Goal: Ask a question: Seek information or help from site administrators or community

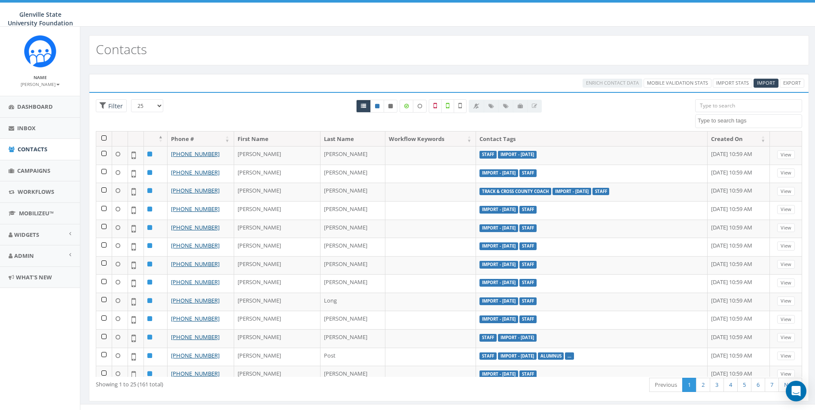
select select
click at [43, 252] on link "Admin" at bounding box center [40, 255] width 80 height 21
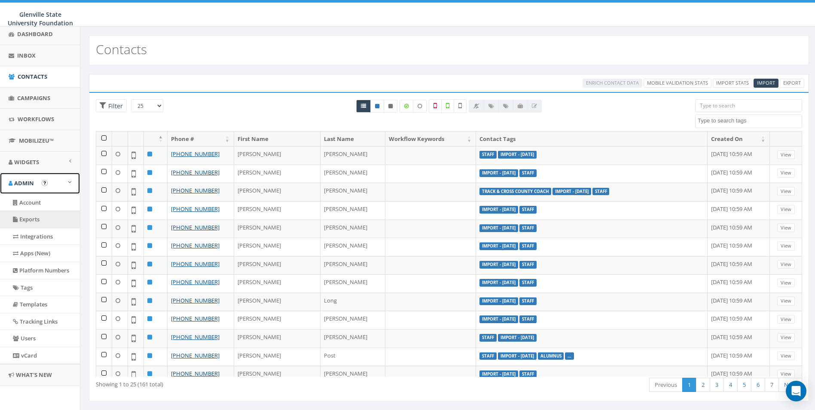
scroll to position [43, 0]
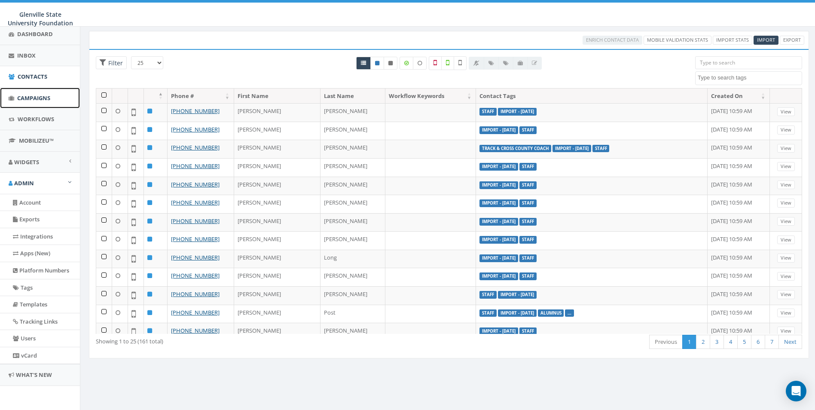
click at [39, 98] on span "Campaigns" at bounding box center [33, 98] width 33 height 8
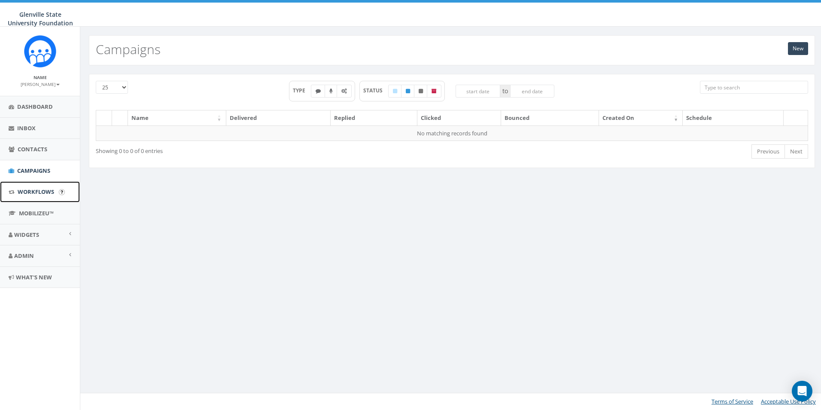
click at [16, 189] on link "Workflows" at bounding box center [40, 191] width 80 height 21
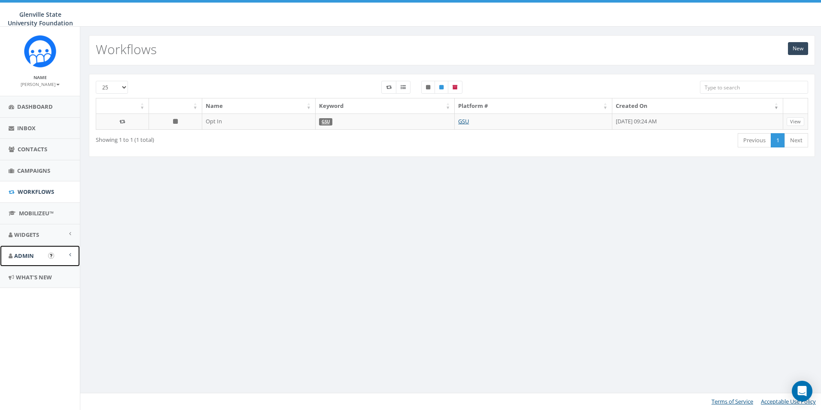
click at [34, 252] on link "Admin" at bounding box center [40, 255] width 80 height 21
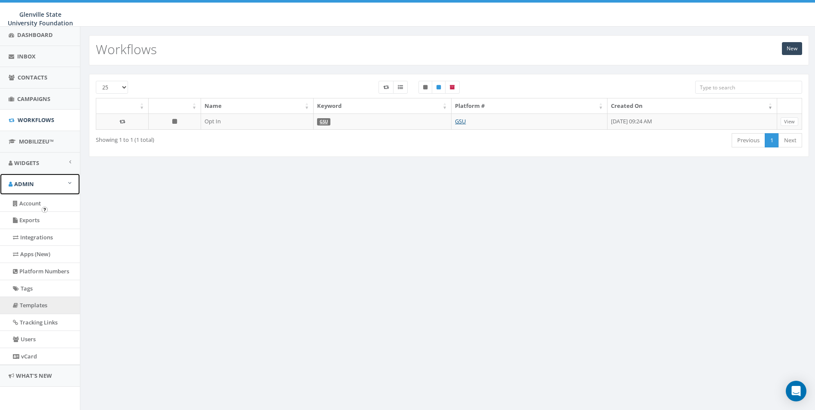
scroll to position [73, 0]
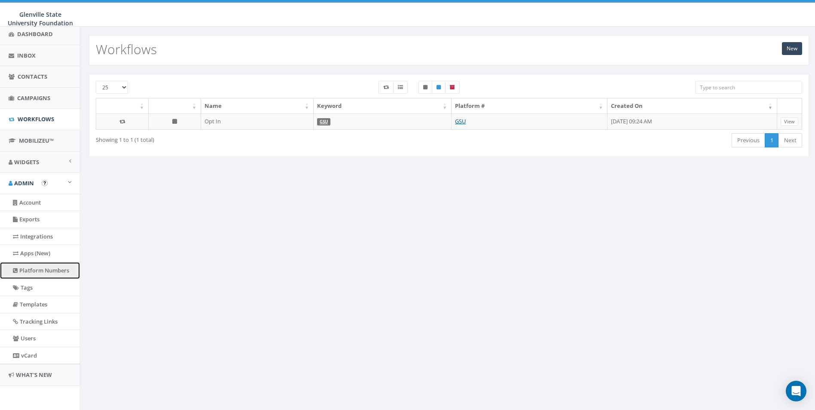
click at [38, 269] on link "Platform Numbers" at bounding box center [40, 270] width 80 height 17
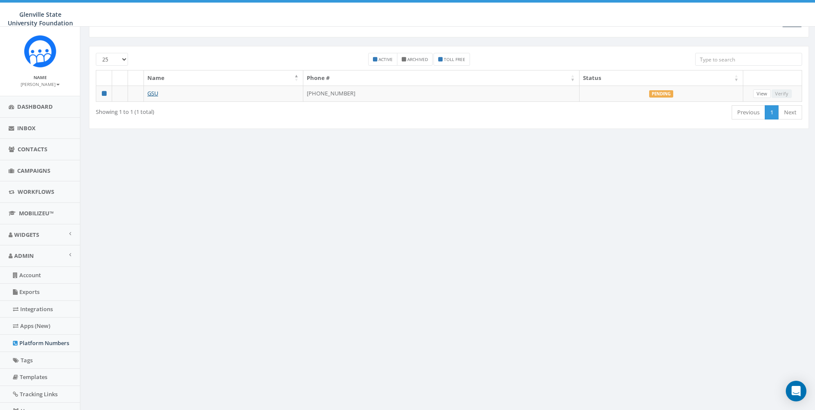
scroll to position [43, 0]
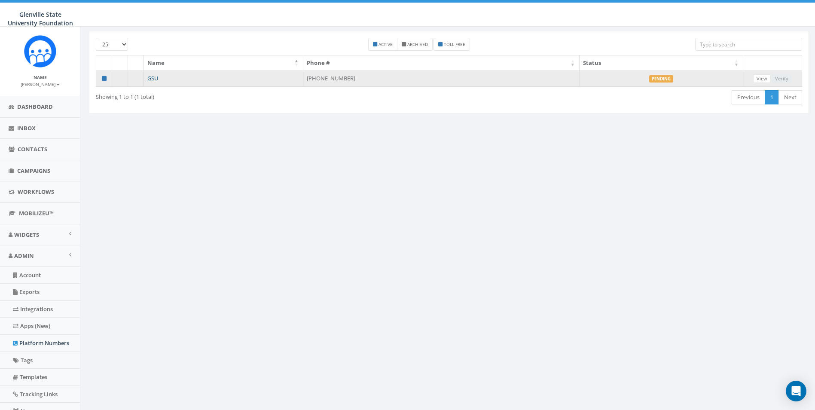
click at [658, 82] on label "Pending" at bounding box center [661, 79] width 24 height 8
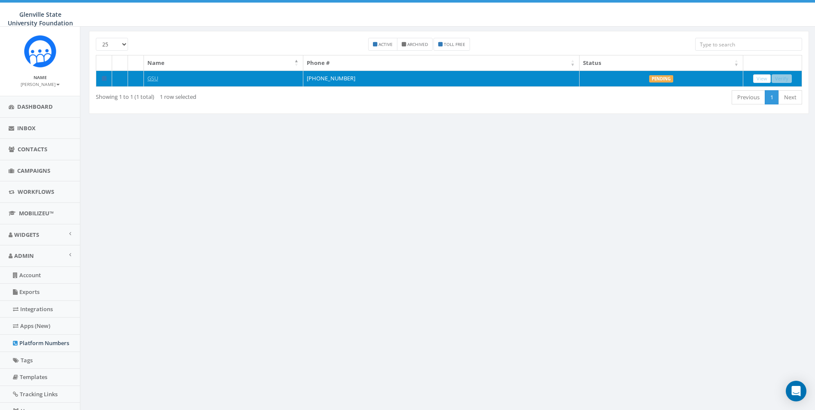
click at [658, 80] on label "Pending" at bounding box center [661, 79] width 24 height 8
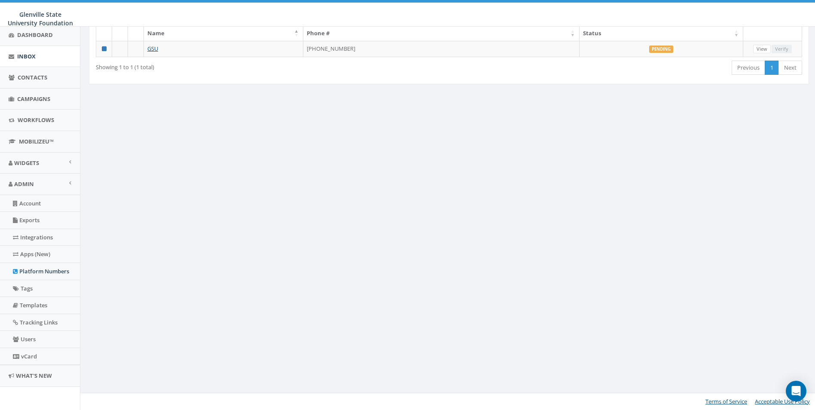
scroll to position [73, 0]
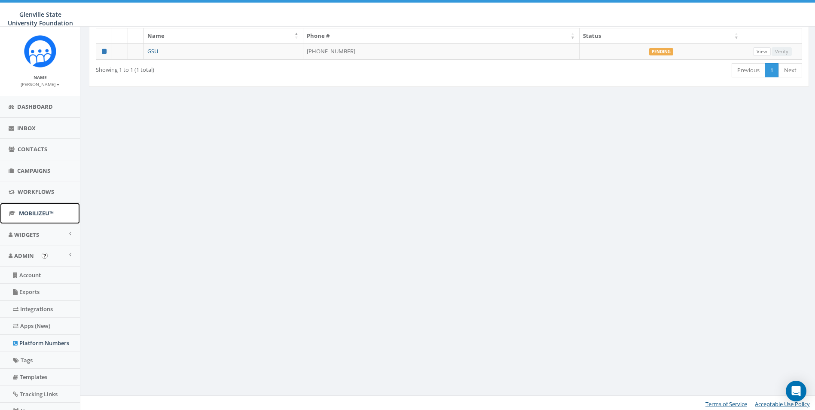
click at [29, 211] on span "MobilizeU™" at bounding box center [36, 213] width 35 height 8
click at [45, 166] on link "Campaigns" at bounding box center [40, 170] width 80 height 21
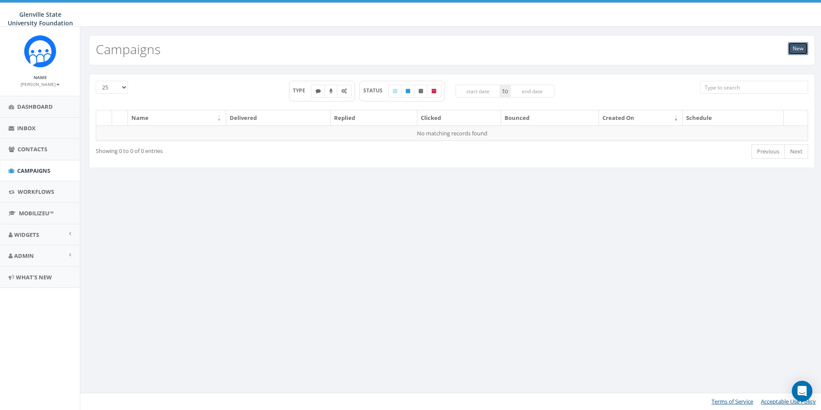
click at [801, 43] on link "New" at bounding box center [798, 48] width 20 height 13
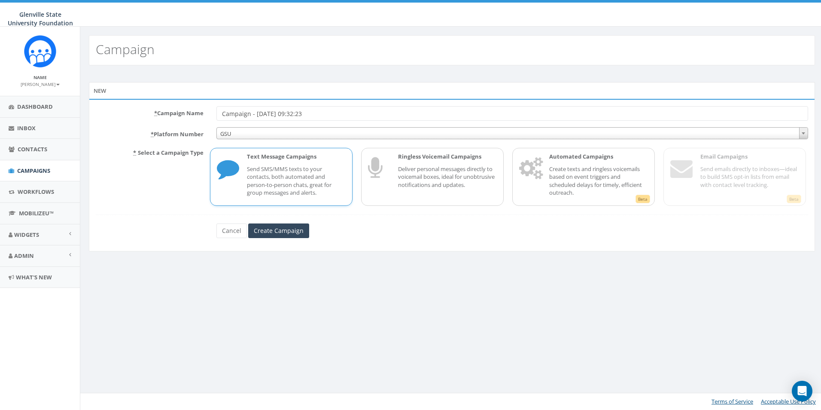
click at [223, 116] on input "Campaign - 10/14/2025, 09:32:23" at bounding box center [513, 113] width 592 height 15
drag, startPoint x: 358, startPoint y: 111, endPoint x: 329, endPoint y: 112, distance: 29.2
click at [329, 112] on input "Homecoming Campaign - 10/14/2025, 09:32:23" at bounding box center [513, 113] width 592 height 15
type input "Homecoming Campaign - 10/14/2025,"
click at [282, 224] on input "Create Campaign" at bounding box center [278, 230] width 61 height 15
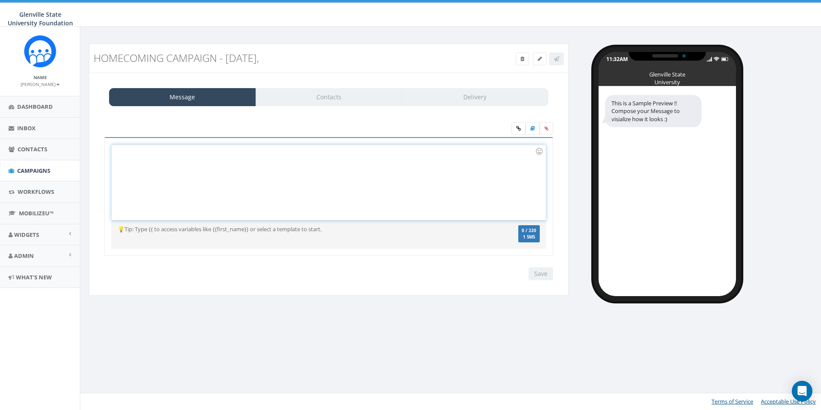
click at [292, 173] on div at bounding box center [329, 182] width 434 height 75
click at [322, 98] on div "Message Contacts Delivery" at bounding box center [328, 97] width 439 height 18
click at [255, 160] on div at bounding box center [329, 182] width 434 height 75
click at [415, 168] on div at bounding box center [329, 182] width 434 height 75
click at [48, 246] on link "Admin" at bounding box center [40, 255] width 80 height 21
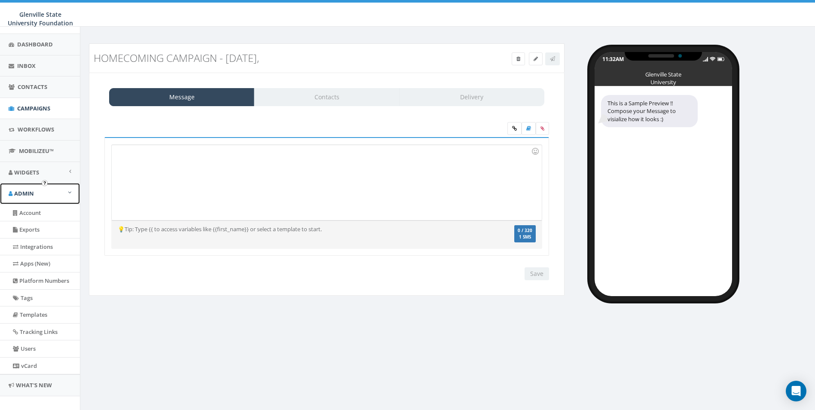
scroll to position [73, 0]
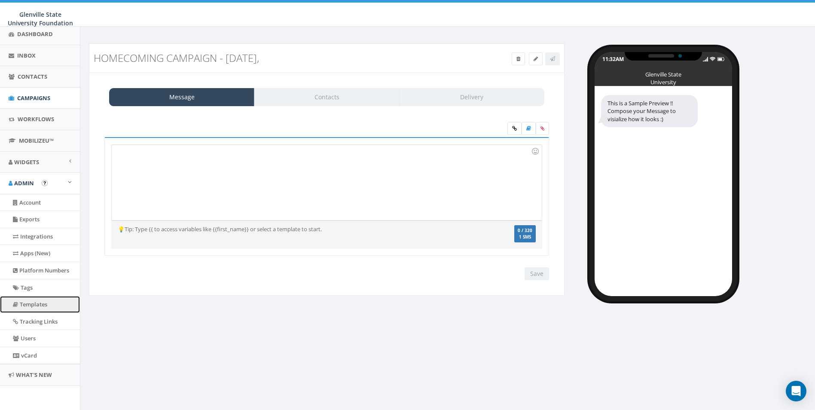
click at [40, 311] on link "Templates" at bounding box center [40, 304] width 80 height 17
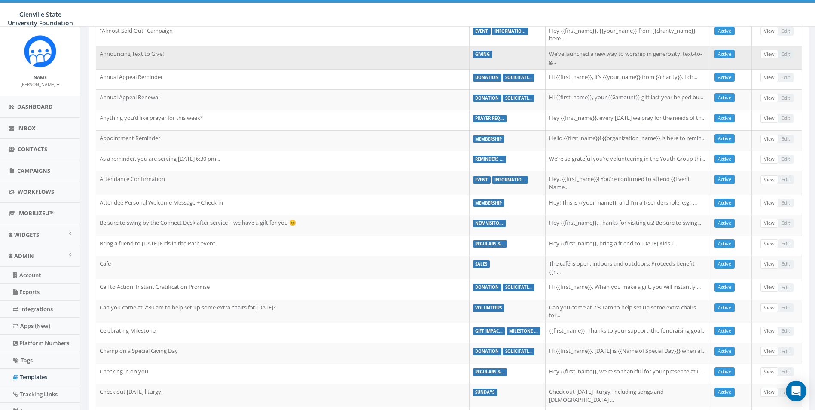
scroll to position [129, 0]
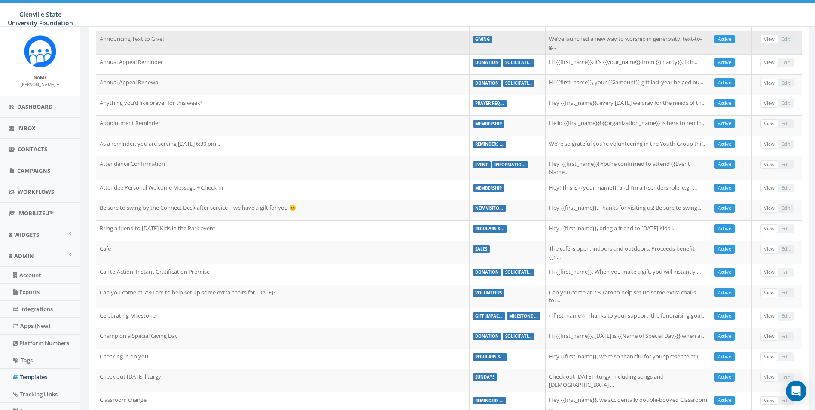
click at [620, 36] on td "We’ve launched a new way to worship in generosity, text-to-g..." at bounding box center [628, 42] width 165 height 23
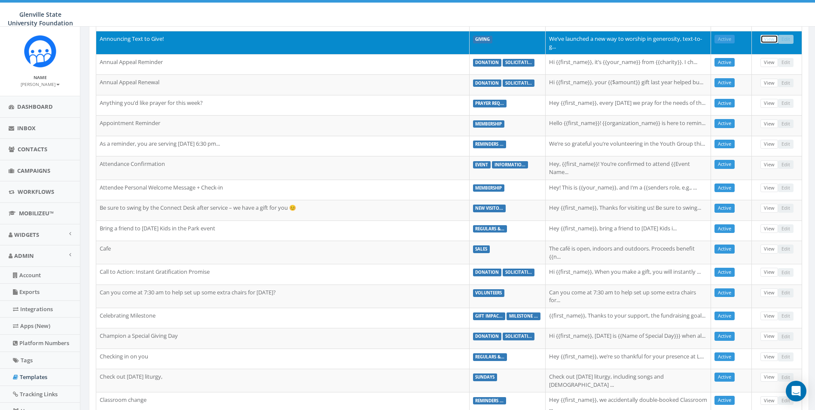
click at [769, 40] on link "View" at bounding box center [769, 39] width 18 height 9
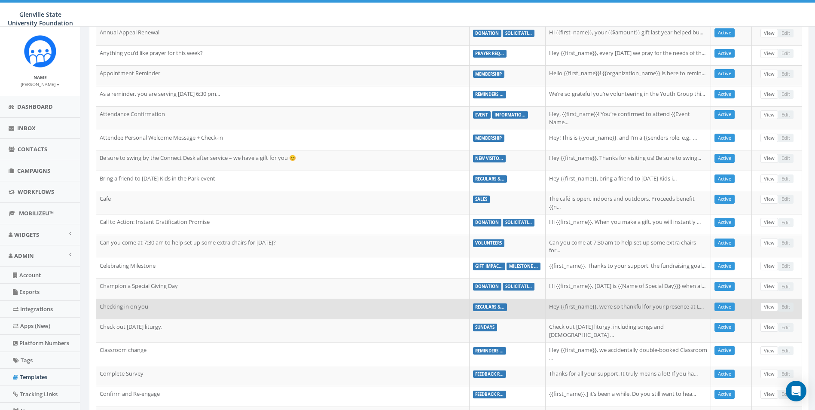
scroll to position [297, 0]
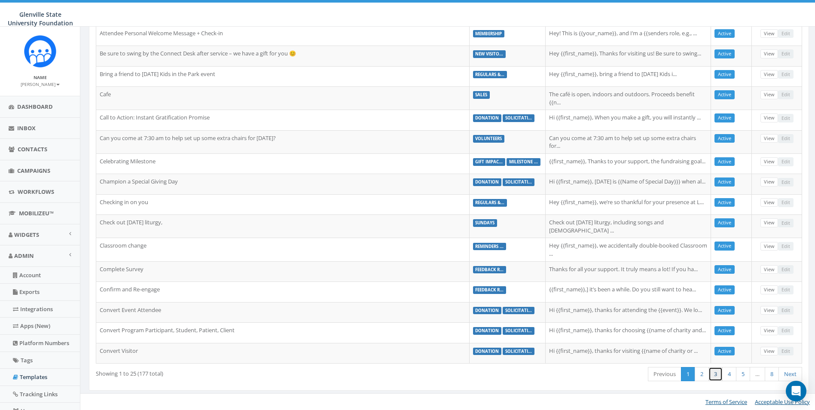
click at [714, 375] on link "3" at bounding box center [715, 374] width 14 height 14
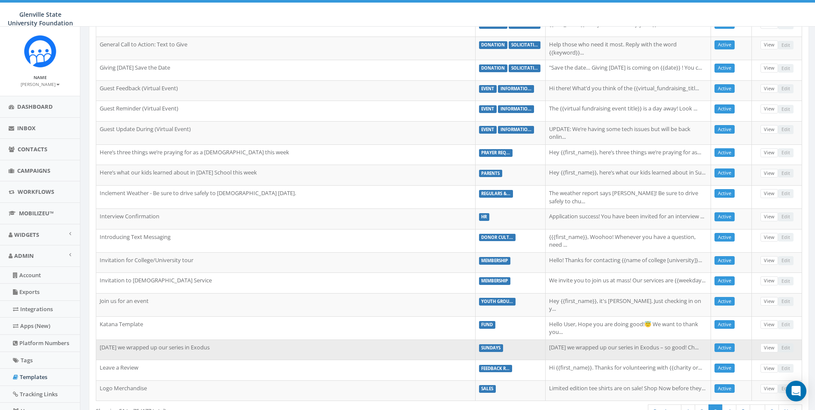
scroll to position [295, 0]
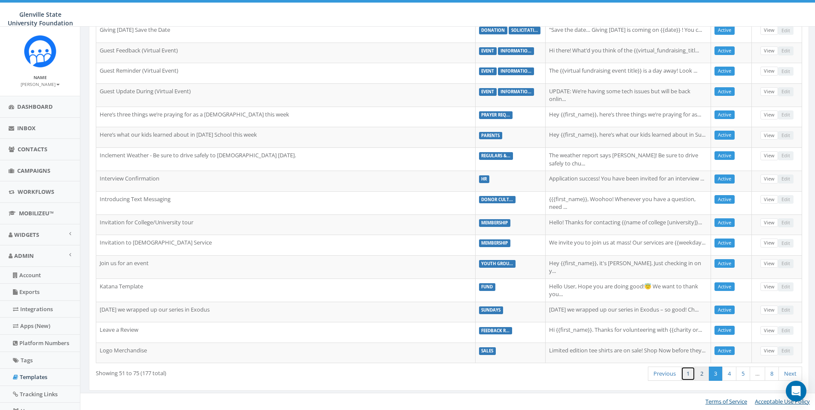
click at [695, 374] on ul "First Previous 1 2 3 4 5 … 8 Next Last" at bounding box center [725, 373] width 154 height 14
click at [697, 374] on link "2" at bounding box center [702, 373] width 14 height 14
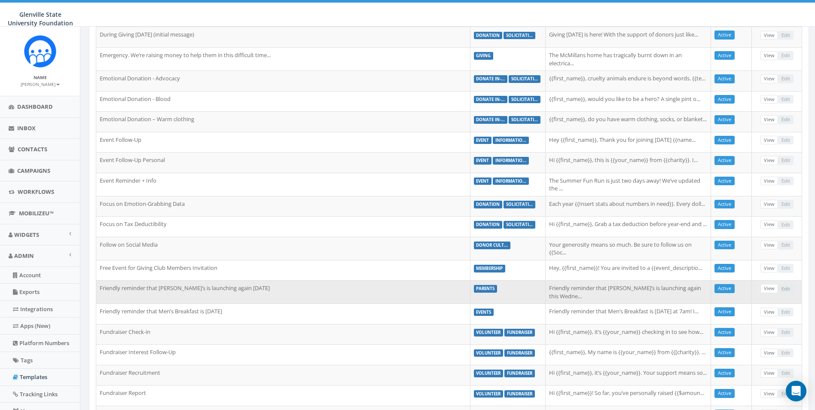
scroll to position [209, 0]
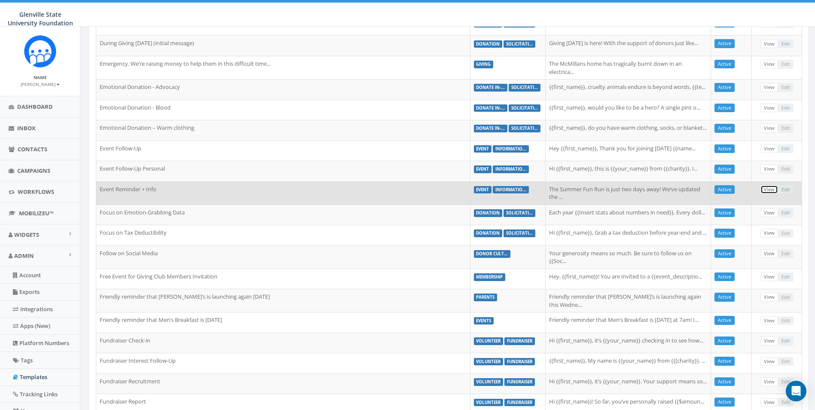
click at [764, 194] on link "View" at bounding box center [769, 189] width 18 height 9
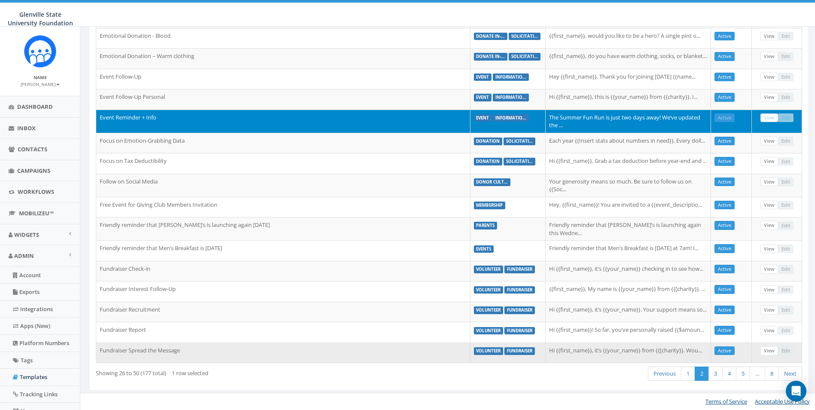
scroll to position [306, 0]
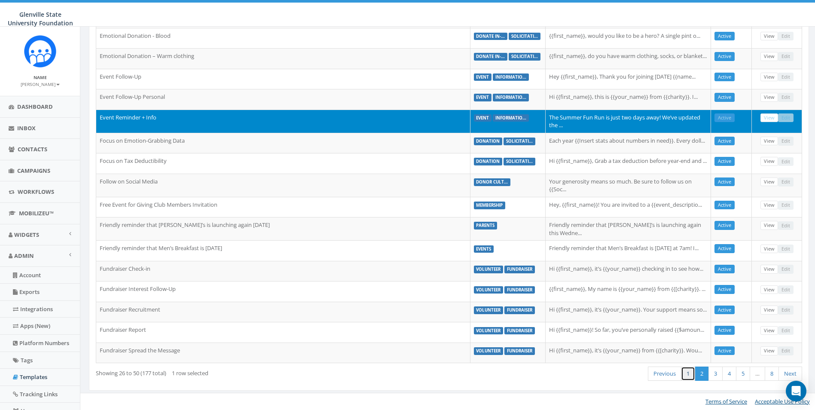
click at [692, 373] on link "1" at bounding box center [688, 373] width 14 height 14
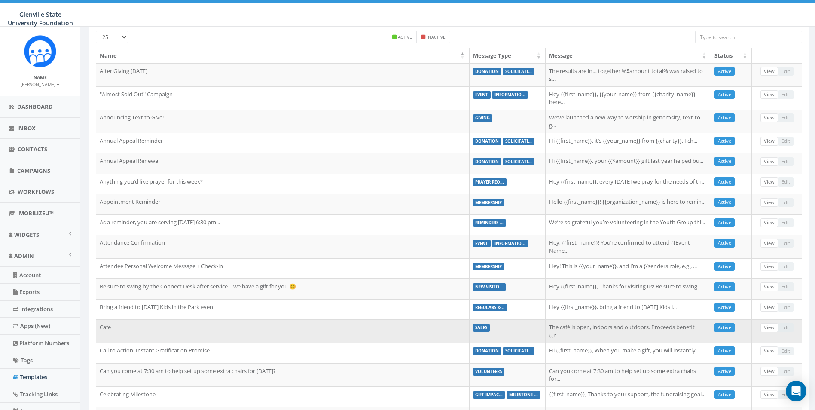
scroll to position [40, 0]
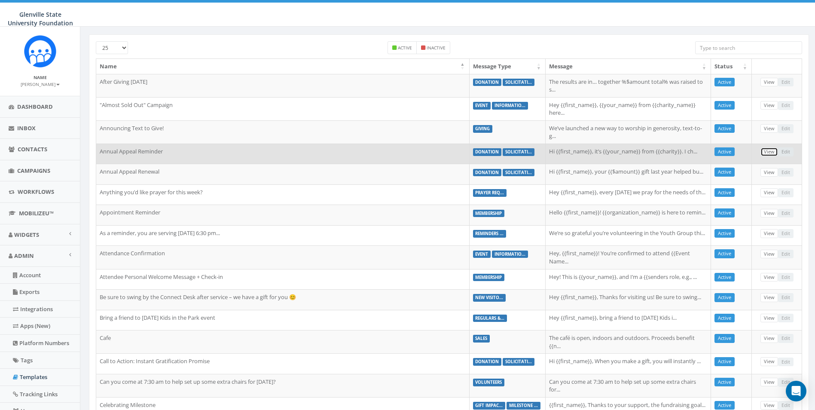
click at [773, 154] on link "View" at bounding box center [769, 151] width 18 height 9
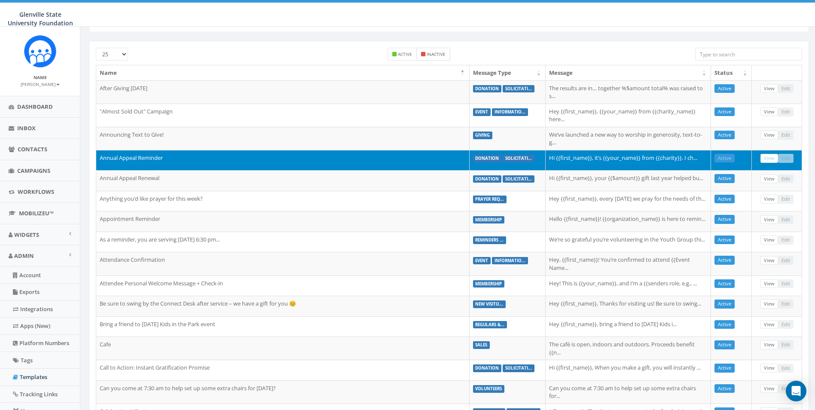
click at [444, 52] on small "Inactive" at bounding box center [436, 54] width 19 height 6
checkbox input "true"
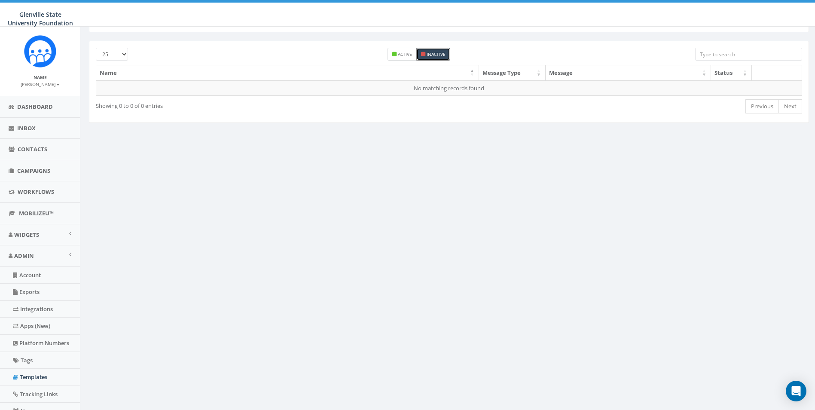
click at [410, 52] on small "Active" at bounding box center [405, 54] width 14 height 6
checkbox input "true"
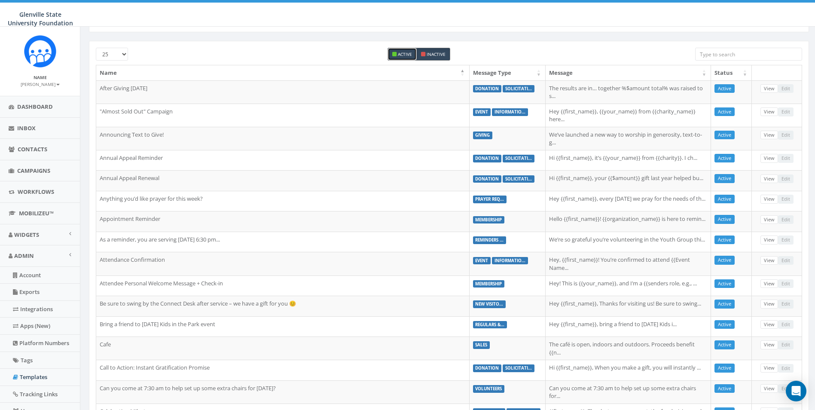
click at [428, 52] on small "Inactive" at bounding box center [436, 54] width 19 height 6
checkbox input "false"
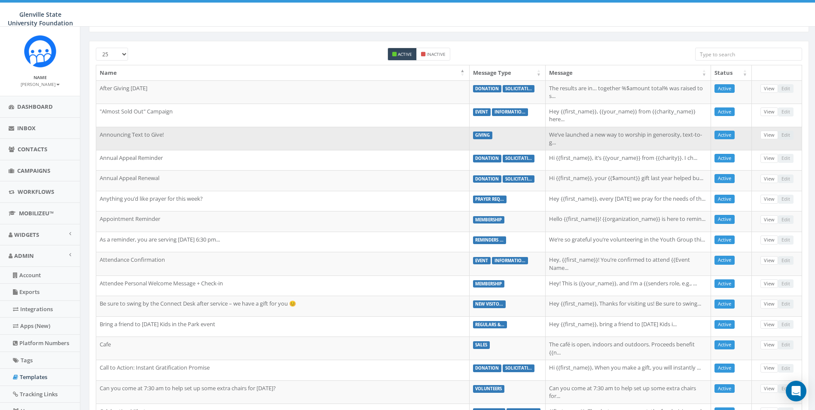
click at [402, 131] on td "Announcing Text to Give!" at bounding box center [282, 138] width 373 height 23
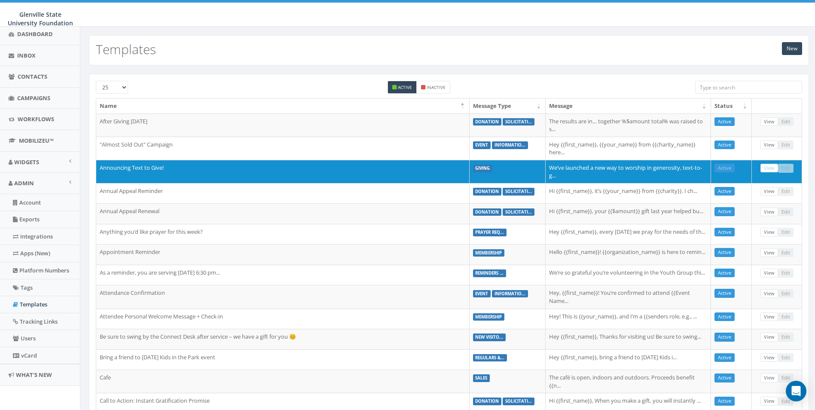
click at [750, 89] on input "search" at bounding box center [748, 87] width 107 height 13
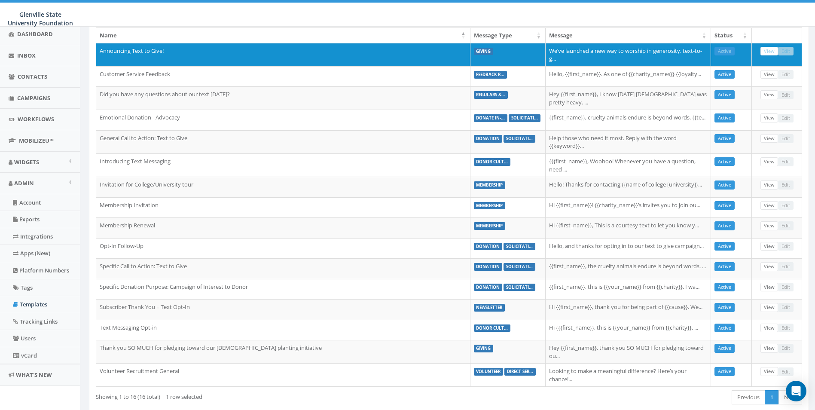
scroll to position [86, 0]
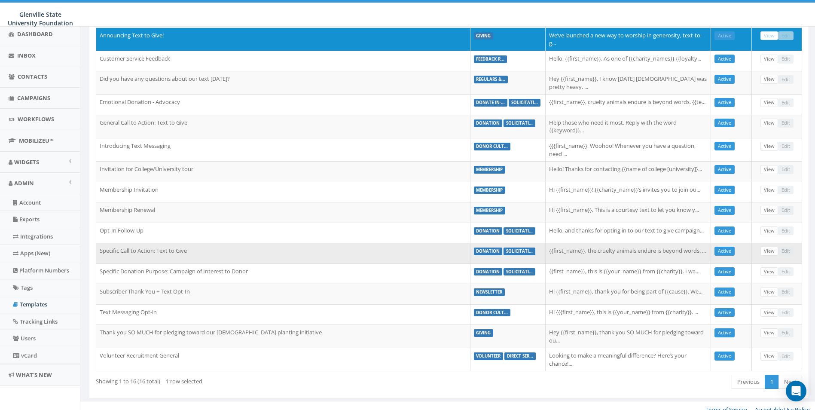
type input "text"
click at [589, 254] on td "{{first_name}}, the cruelty animals endure is beyond words. ..." at bounding box center [628, 253] width 165 height 21
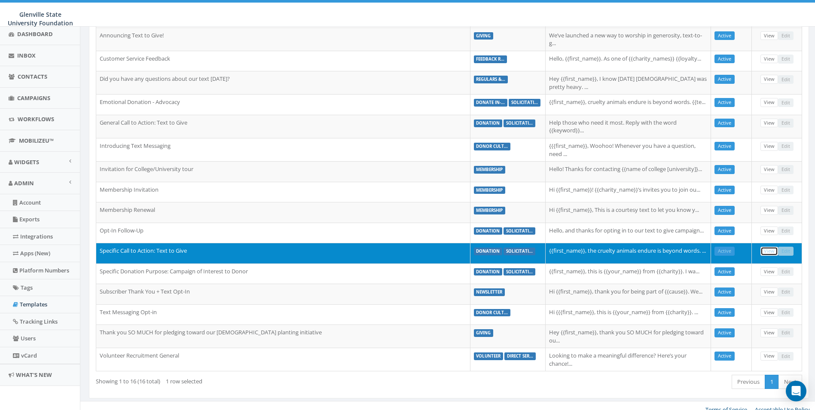
click at [771, 255] on link "View" at bounding box center [769, 251] width 18 height 9
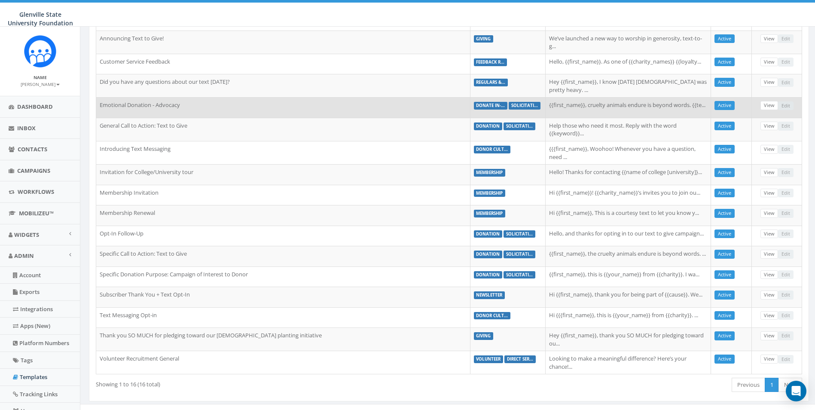
scroll to position [100, 0]
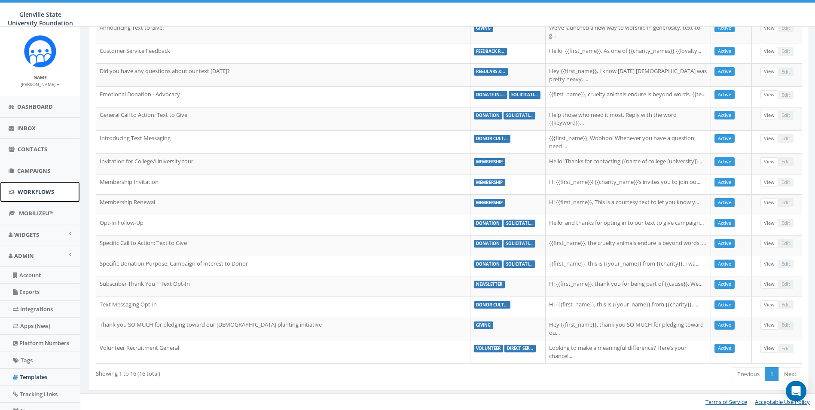
click at [30, 192] on span "Workflows" at bounding box center [36, 192] width 37 height 8
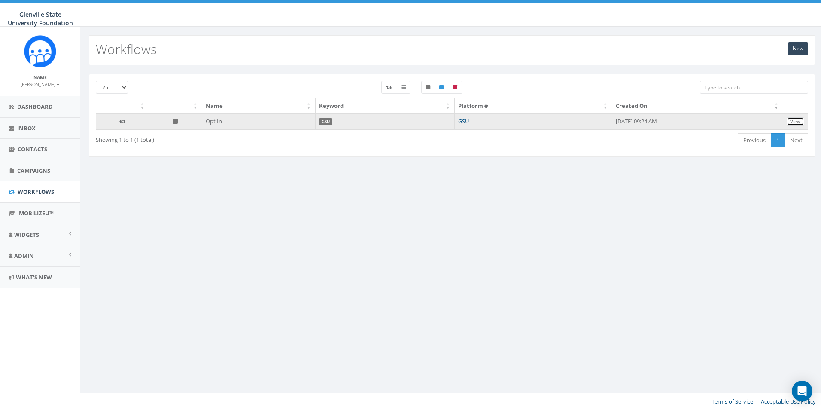
click at [794, 123] on link "View" at bounding box center [796, 121] width 18 height 9
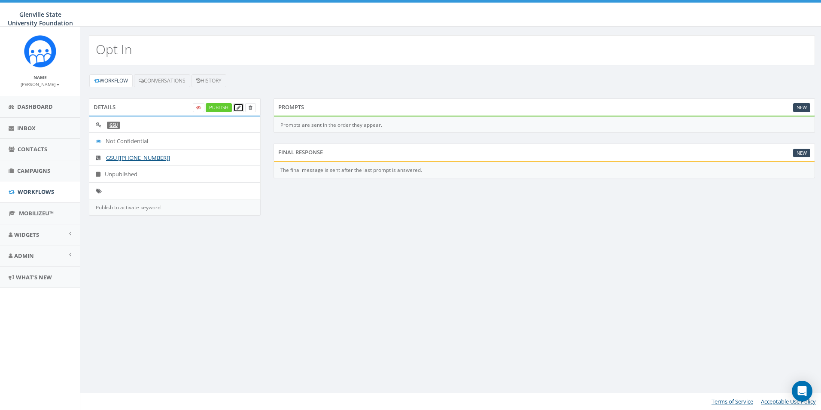
click at [240, 107] on icon at bounding box center [239, 107] width 4 height 5
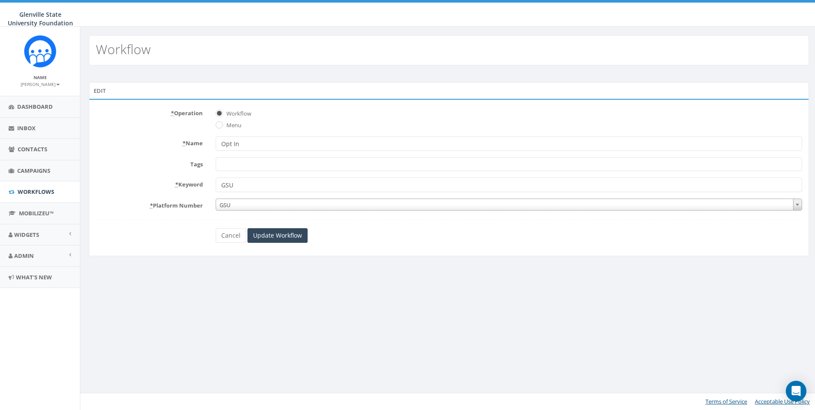
select select
click at [238, 238] on link "Cancel" at bounding box center [232, 235] width 31 height 15
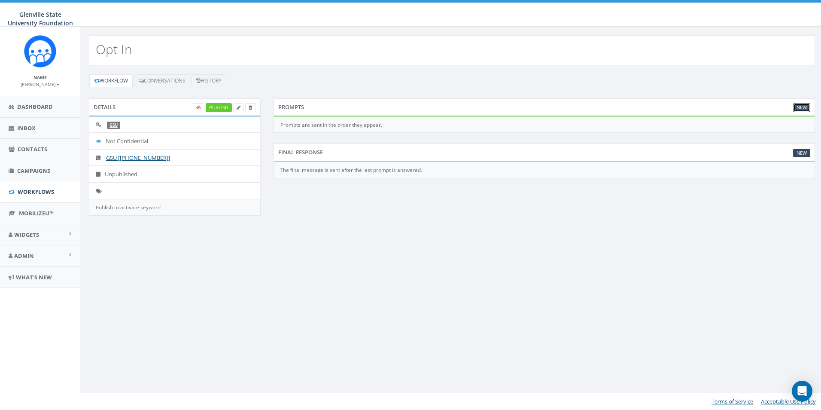
click at [799, 106] on link "New" at bounding box center [801, 107] width 17 height 9
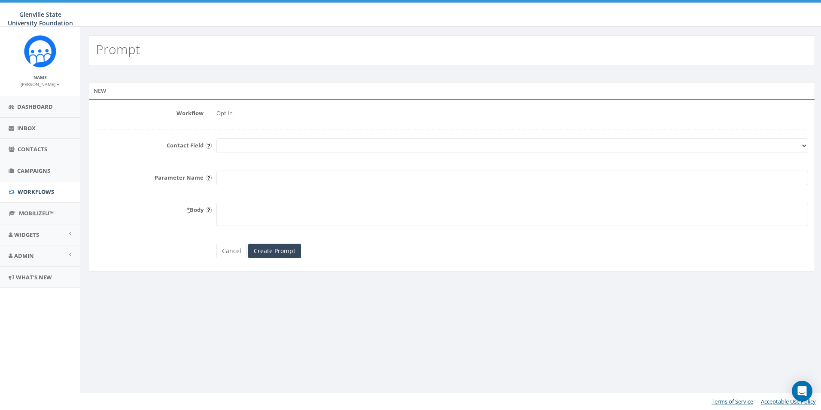
click at [217, 148] on select "First Name Last Name Email" at bounding box center [513, 145] width 592 height 15
select select "First Name"
click at [217, 138] on select "First Name Last Name Email" at bounding box center [513, 145] width 592 height 15
click at [233, 175] on input "Parameter Name" at bounding box center [513, 178] width 592 height 15
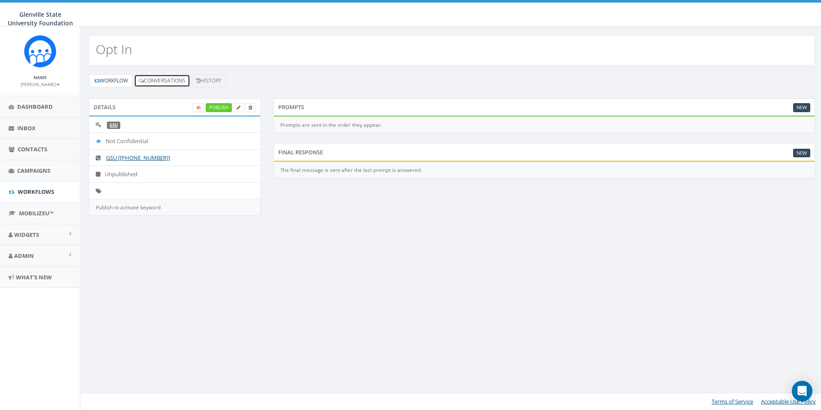
click at [165, 82] on link "Conversations" at bounding box center [162, 80] width 56 height 13
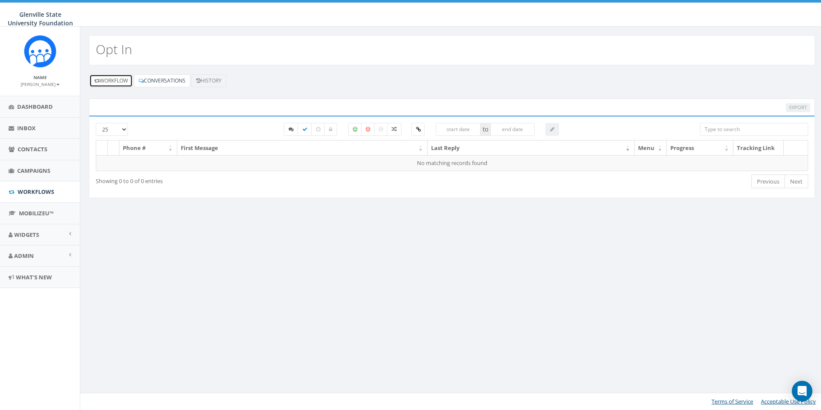
click at [116, 83] on link "Workflow" at bounding box center [110, 80] width 43 height 13
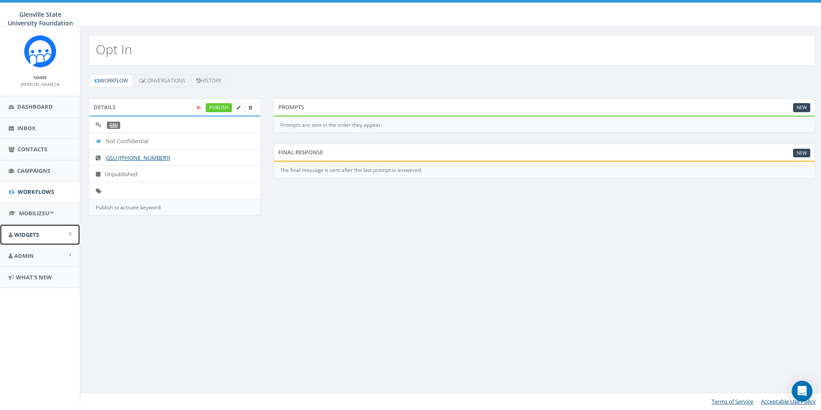
click at [48, 235] on link "Widgets" at bounding box center [40, 234] width 80 height 21
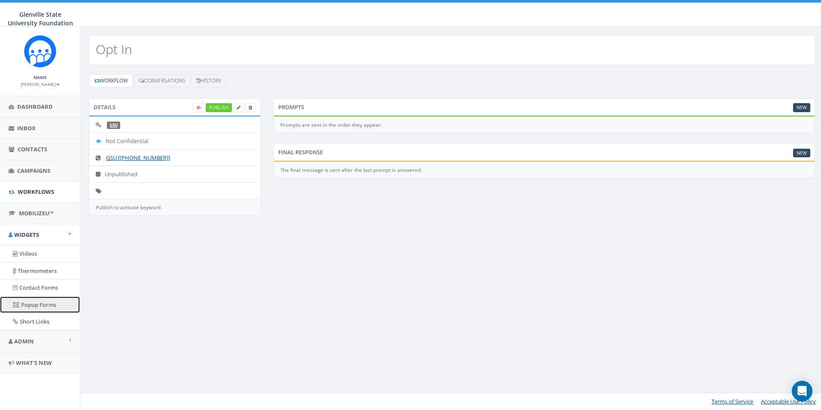
click at [44, 302] on link "Popup Forms" at bounding box center [40, 304] width 80 height 17
click at [37, 339] on link "Admin" at bounding box center [40, 341] width 80 height 21
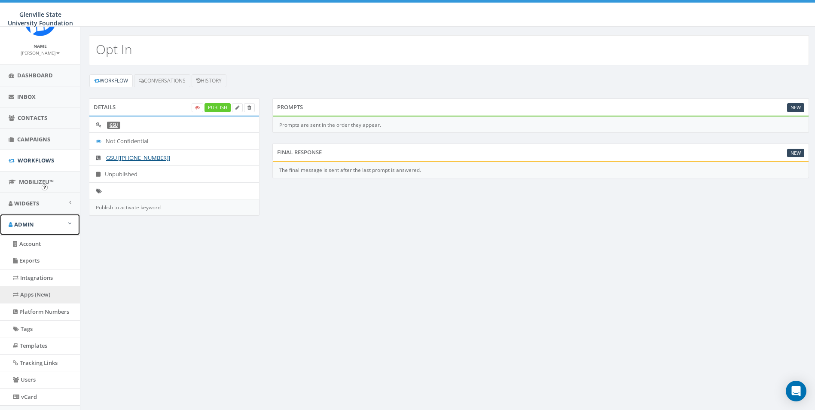
scroll to position [73, 0]
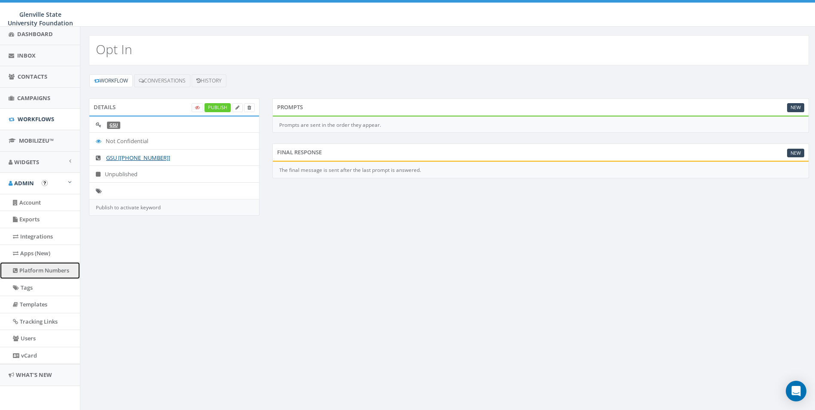
click at [47, 274] on link "Platform Numbers" at bounding box center [40, 270] width 80 height 17
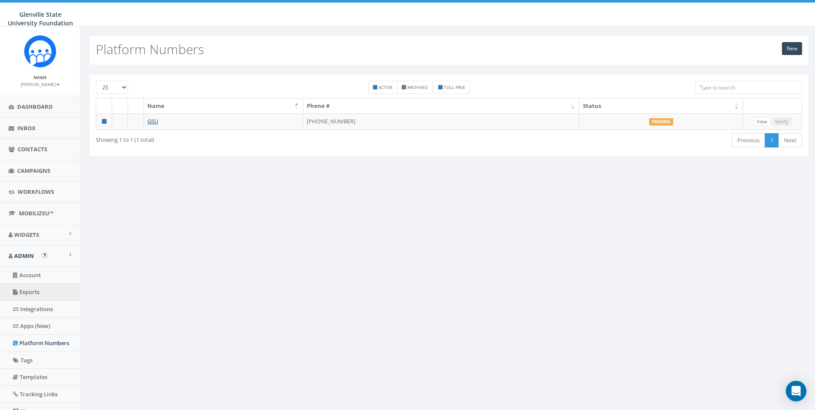
scroll to position [43, 0]
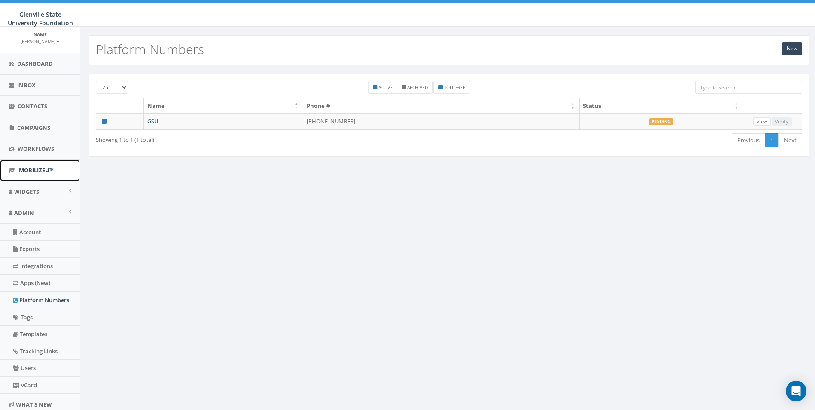
click at [43, 166] on span "MobilizeU™" at bounding box center [36, 170] width 35 height 8
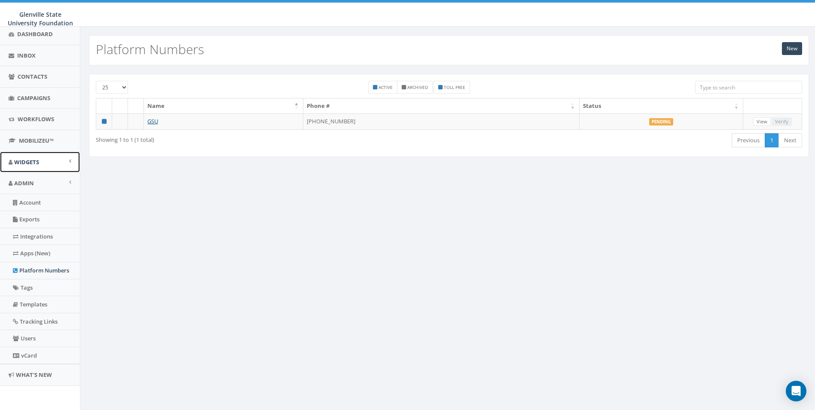
click at [53, 158] on link "Widgets" at bounding box center [40, 162] width 80 height 21
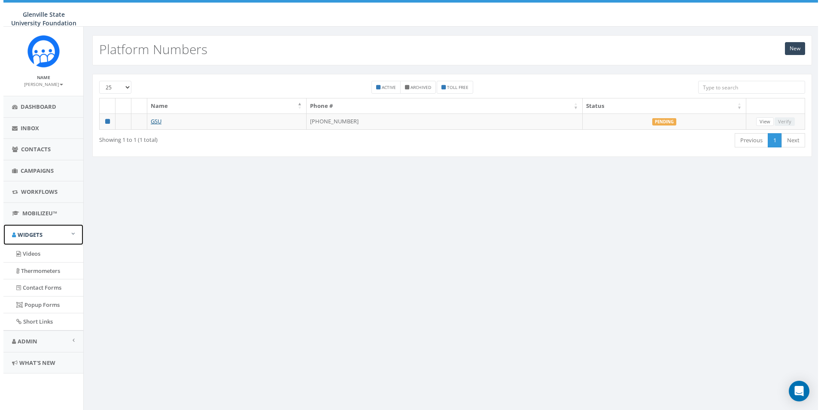
scroll to position [0, 0]
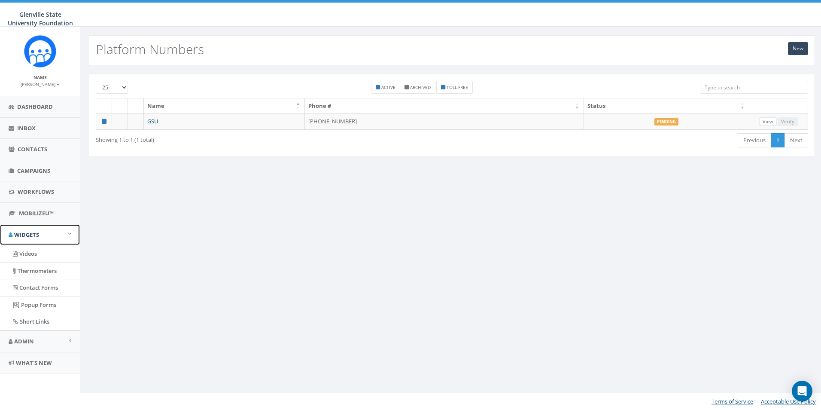
click at [54, 230] on link "Widgets" at bounding box center [40, 234] width 80 height 21
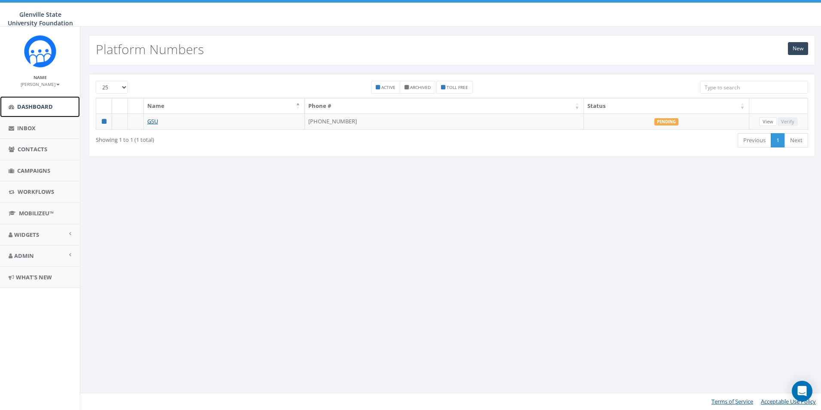
click at [45, 105] on span "Dashboard" at bounding box center [35, 107] width 36 height 8
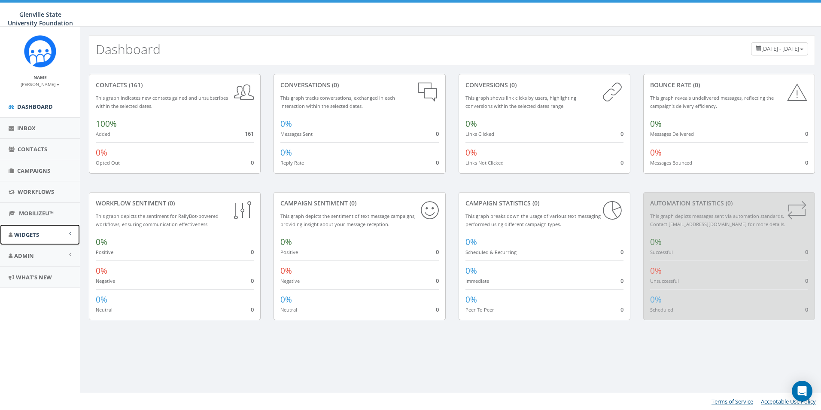
click at [46, 229] on link "Widgets" at bounding box center [40, 234] width 80 height 21
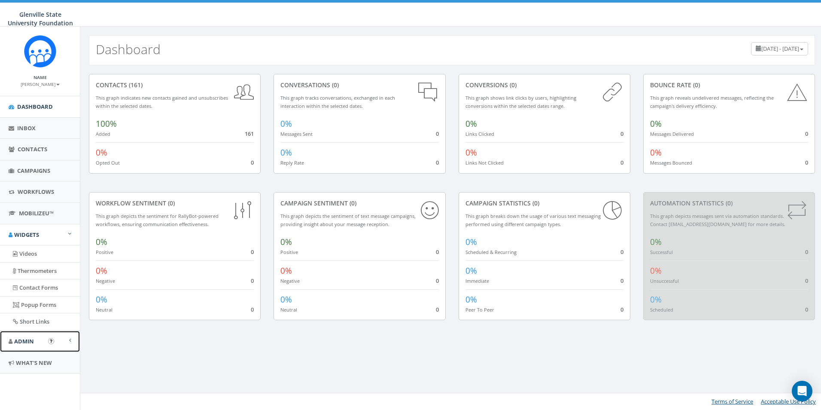
click at [46, 344] on link "Admin" at bounding box center [40, 341] width 80 height 21
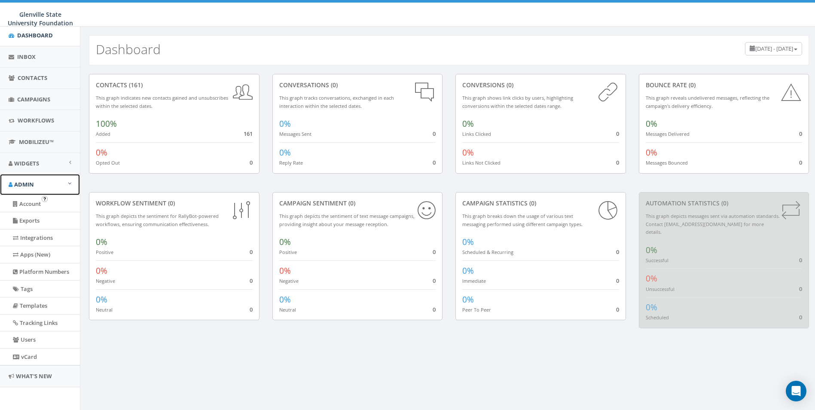
scroll to position [73, 0]
click at [49, 247] on link "Apps (New)" at bounding box center [40, 253] width 80 height 17
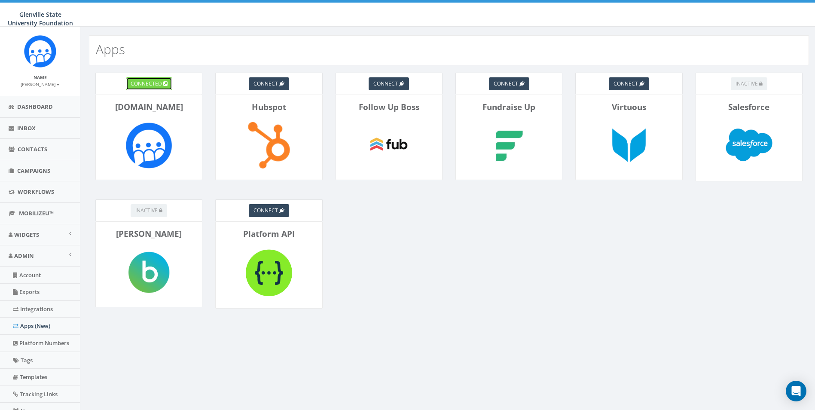
click at [158, 84] on span "connected" at bounding box center [146, 83] width 31 height 7
click at [37, 230] on link "Widgets" at bounding box center [40, 234] width 80 height 21
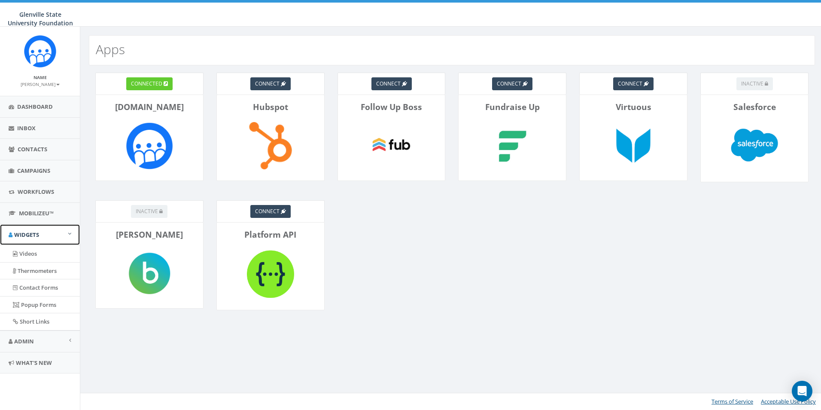
click at [37, 230] on link "Widgets" at bounding box center [40, 234] width 80 height 21
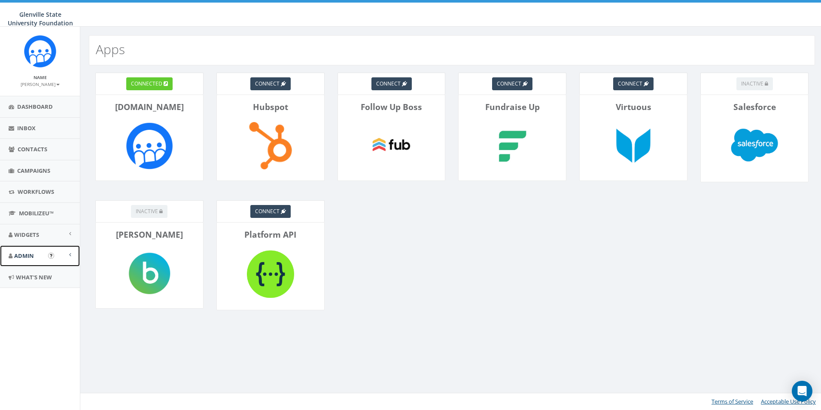
click at [37, 255] on link "Admin" at bounding box center [40, 255] width 80 height 21
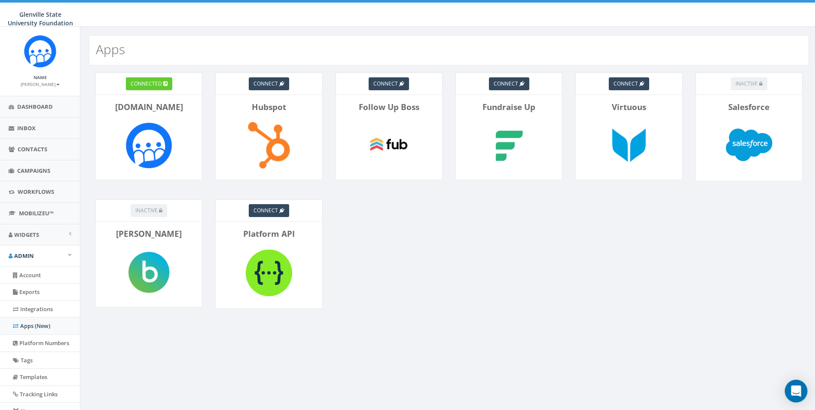
click at [792, 386] on icon "Open Intercom Messenger" at bounding box center [795, 390] width 11 height 11
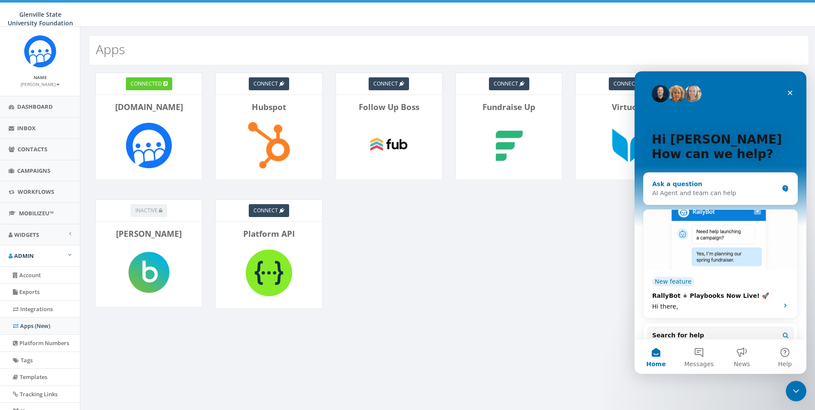
click at [711, 177] on div "Ask a question AI Agent and team can help" at bounding box center [721, 189] width 154 height 32
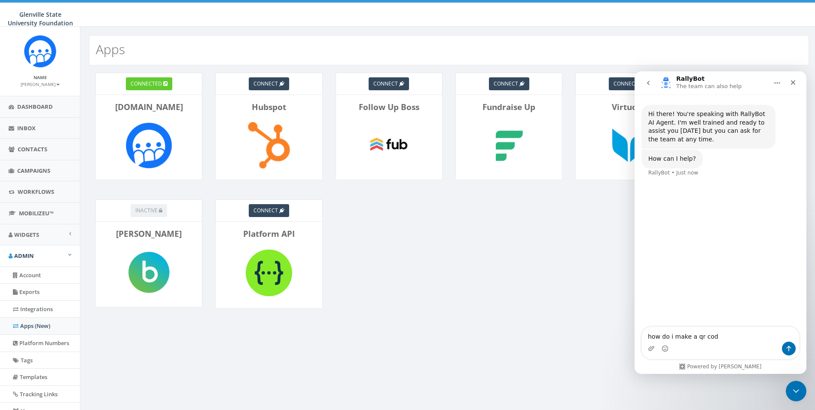
type textarea "how do i make a qr code"
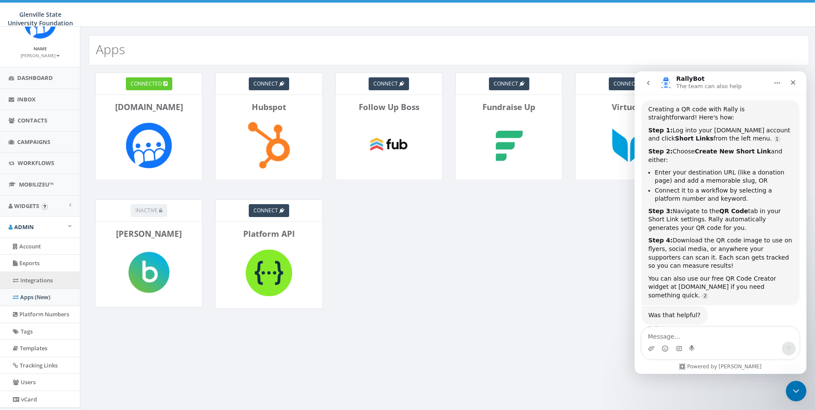
scroll to position [73, 0]
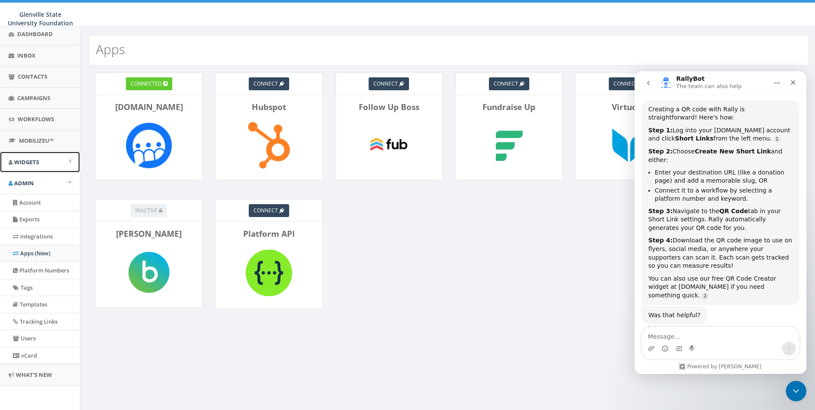
click at [42, 164] on link "Widgets" at bounding box center [40, 162] width 80 height 21
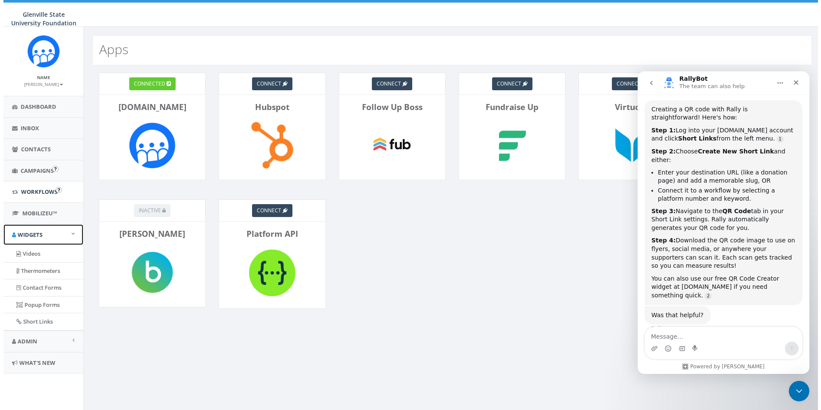
scroll to position [0, 0]
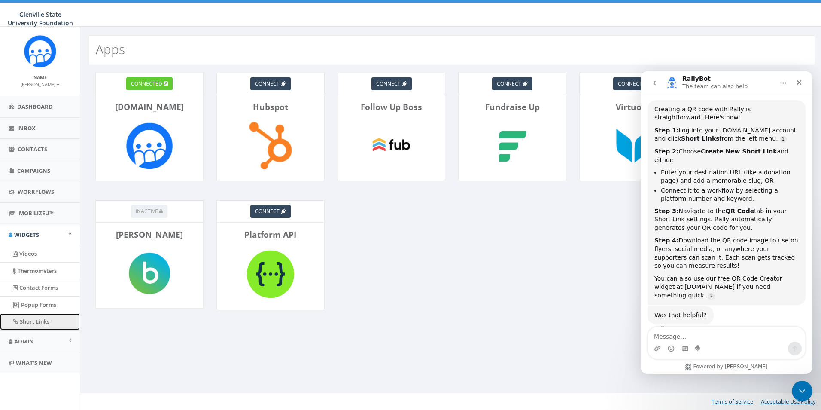
click at [34, 320] on link "Short Links" at bounding box center [40, 321] width 80 height 17
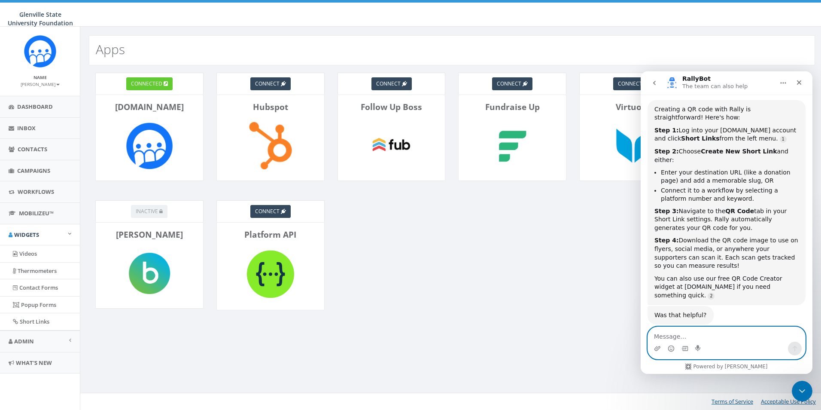
click at [696, 338] on textarea "Message…" at bounding box center [726, 334] width 157 height 15
type textarea "e"
type textarea "yes thank you!"
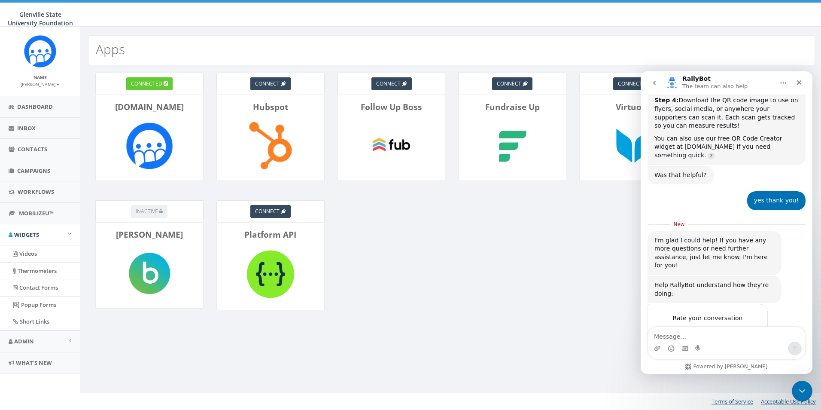
scroll to position [244, 0]
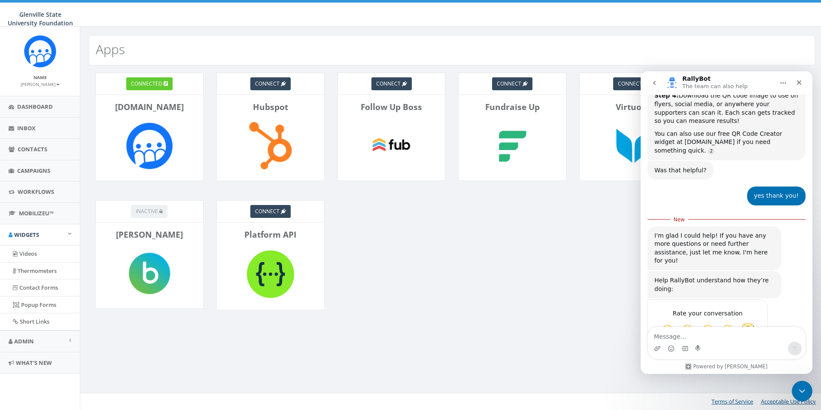
click at [747, 323] on span "Amazing" at bounding box center [748, 330] width 15 height 15
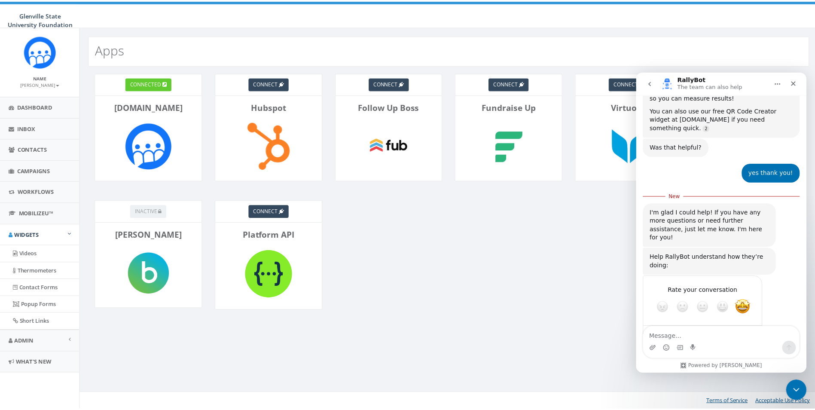
scroll to position [96, 0]
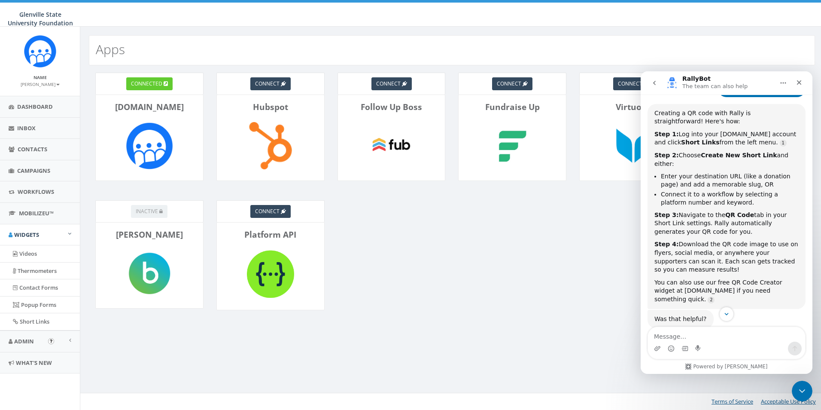
click at [49, 342] on img "Open In-App Guide" at bounding box center [51, 341] width 6 height 6
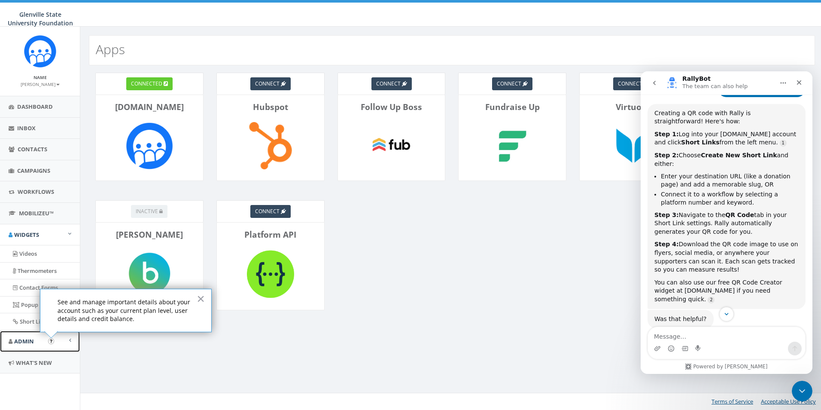
click at [69, 343] on link "Admin" at bounding box center [40, 341] width 80 height 21
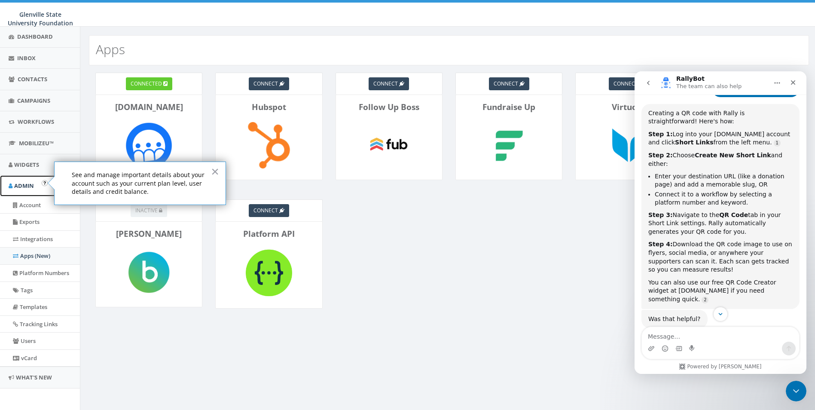
scroll to position [73, 0]
click at [31, 197] on link "Account" at bounding box center [40, 202] width 80 height 17
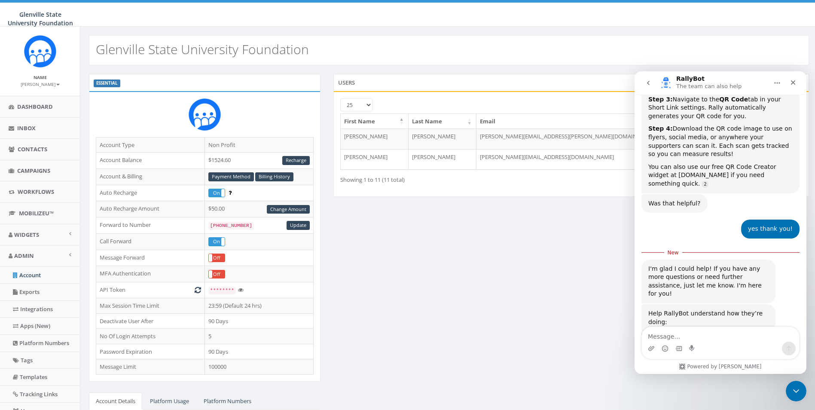
scroll to position [268, 0]
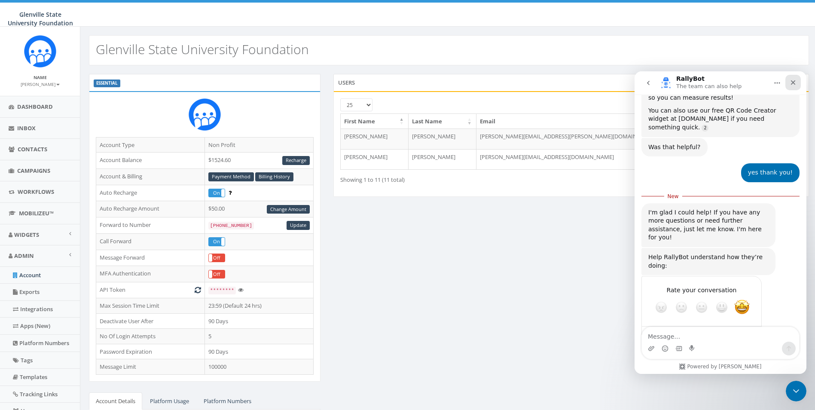
click at [792, 82] on icon "Close" at bounding box center [793, 82] width 5 height 5
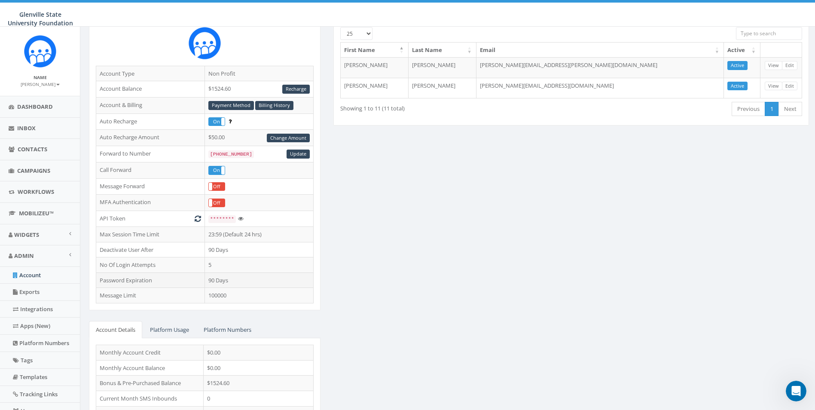
scroll to position [86, 0]
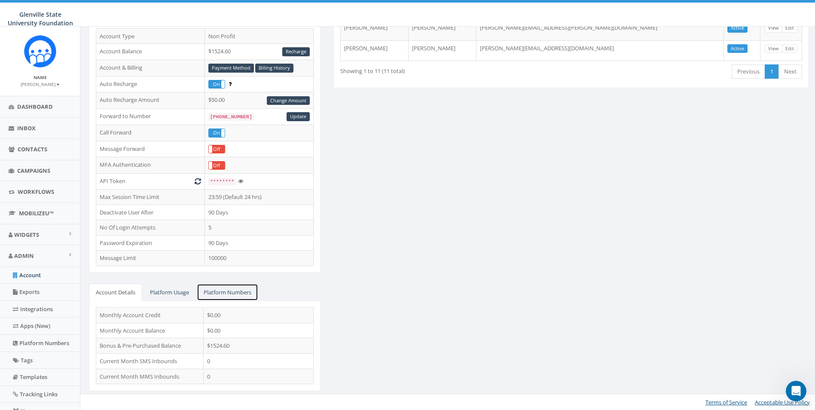
click at [228, 295] on link "Platform Numbers" at bounding box center [227, 293] width 61 height 18
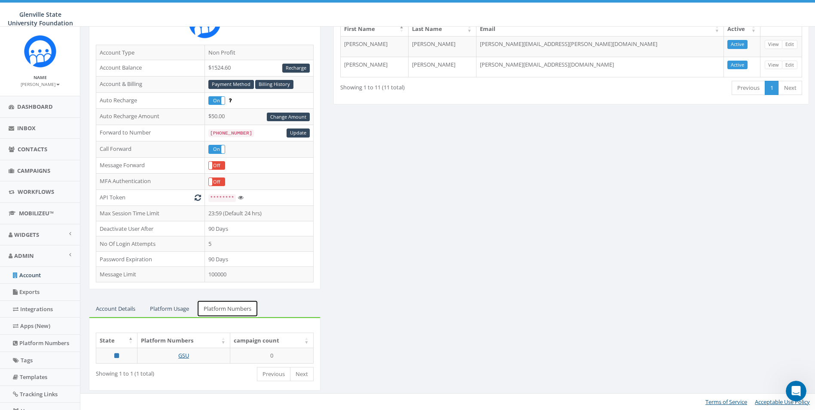
scroll to position [92, 0]
click at [126, 317] on div "State Platform Numbers campaign count GSU 0 Loading... Showing 1 to 1 (1 total)…" at bounding box center [205, 353] width 232 height 73
click at [110, 306] on link "Account Details" at bounding box center [115, 309] width 53 height 18
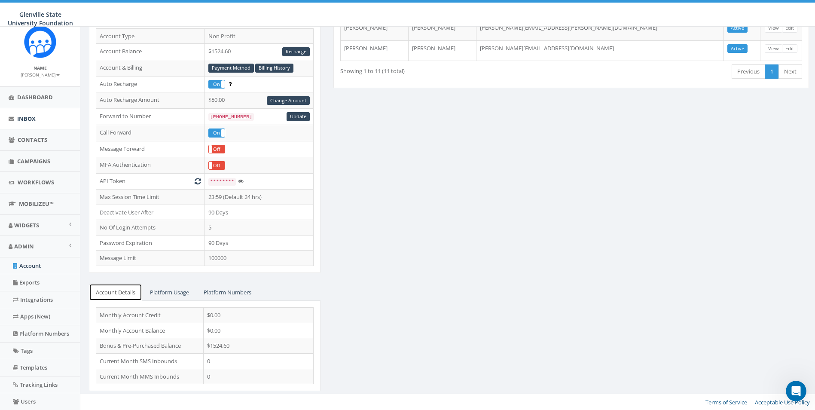
scroll to position [0, 0]
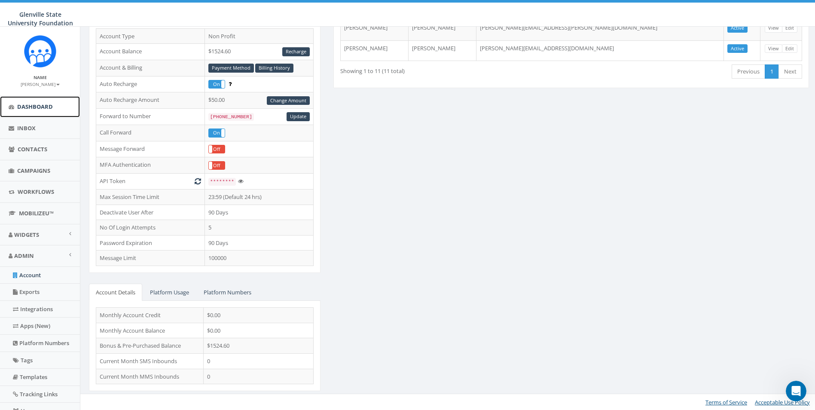
click at [40, 109] on span "Dashboard" at bounding box center [35, 107] width 36 height 8
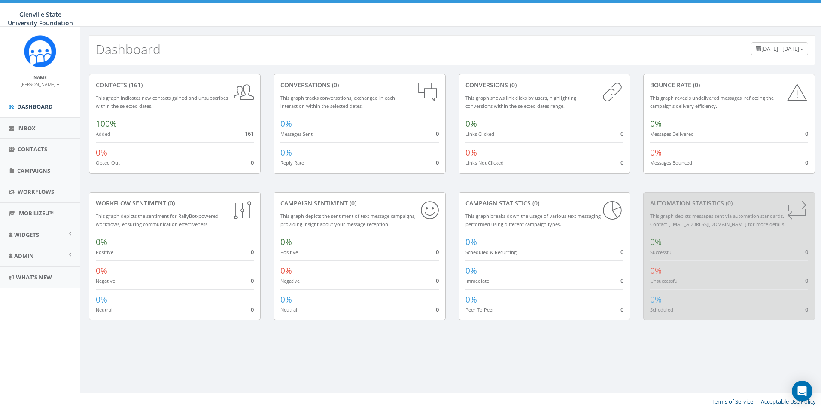
click at [798, 377] on div "Dashboard [DATE] - [DATE] contacts (161) This graph indicates new contacts gain…" at bounding box center [452, 218] width 744 height 383
click at [804, 400] on div "Open Intercom Messenger" at bounding box center [802, 391] width 23 height 23
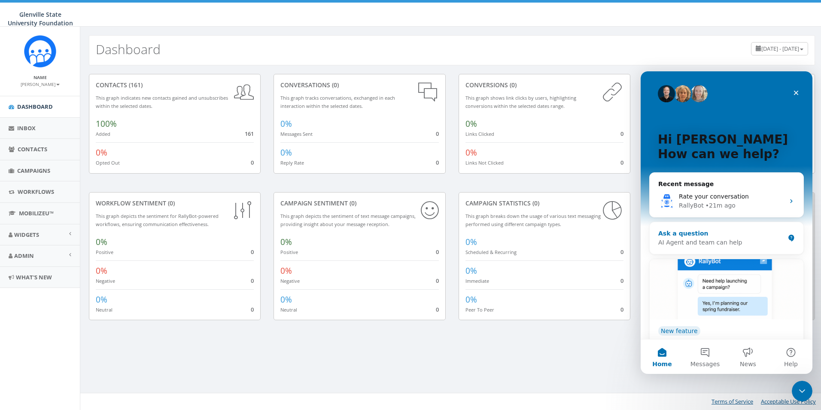
click at [729, 226] on div "Ask a question AI Agent and team can help" at bounding box center [727, 238] width 154 height 32
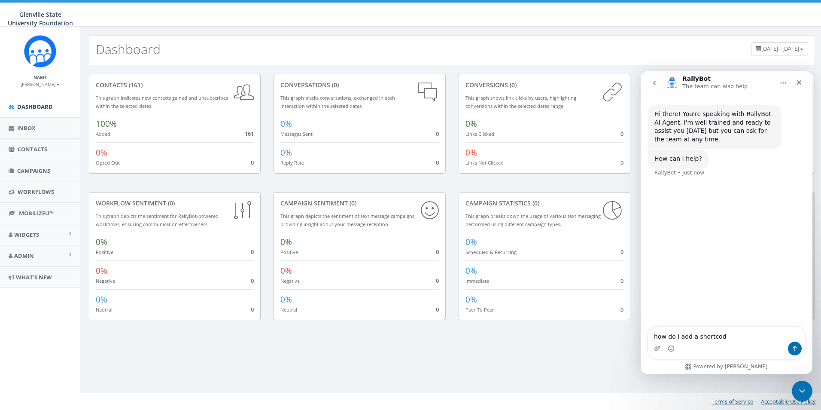
type textarea "how do i add a shortcode"
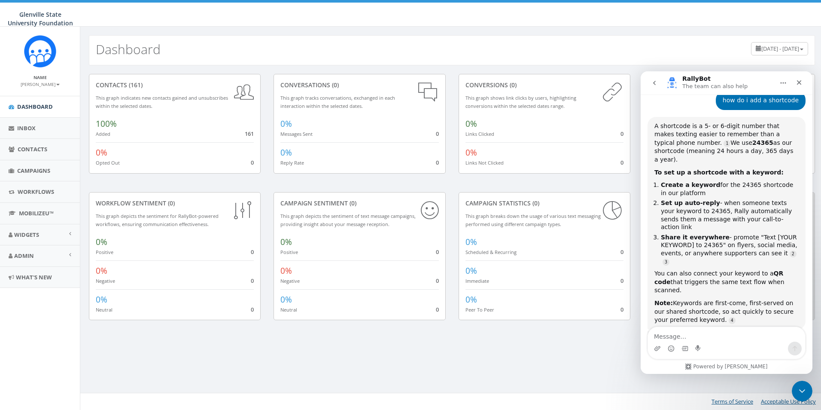
scroll to position [92, 0]
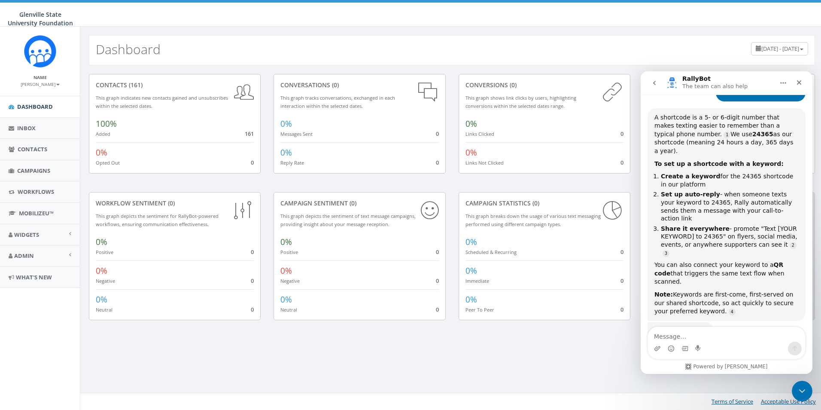
click at [720, 336] on textarea "Message…" at bounding box center [726, 334] width 157 height 15
type textarea "yes"
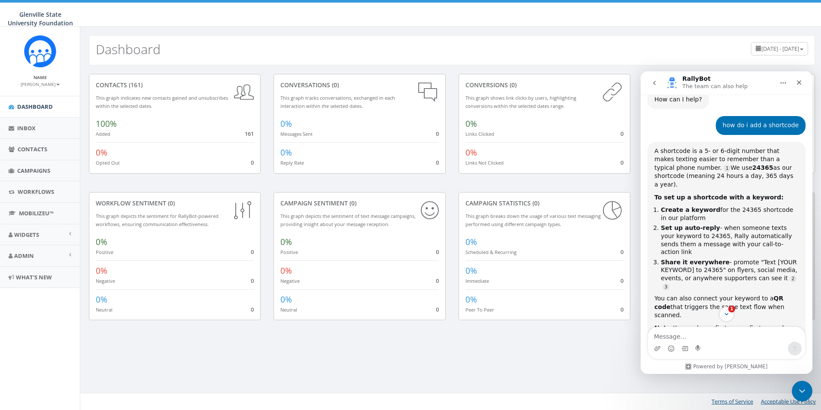
scroll to position [101, 0]
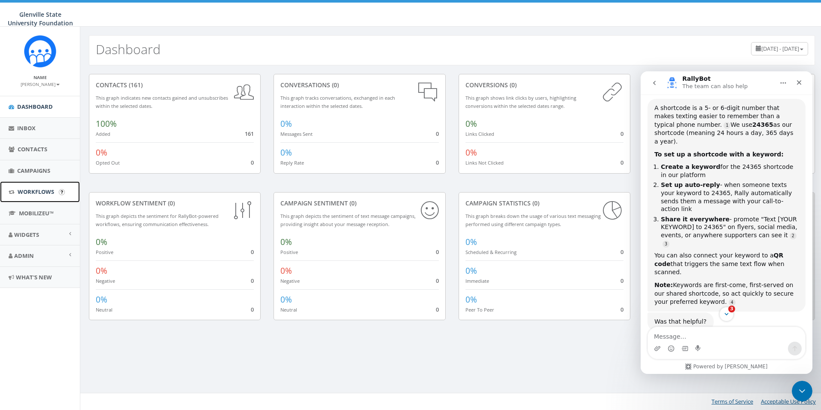
click at [38, 193] on span "Workflows" at bounding box center [36, 192] width 37 height 8
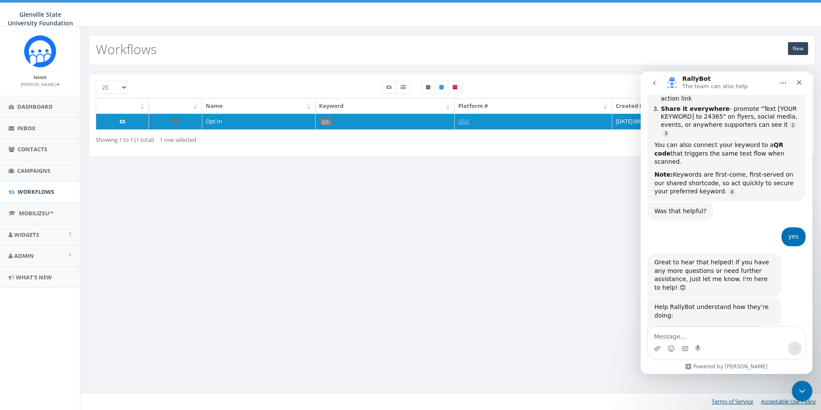
scroll to position [222, 0]
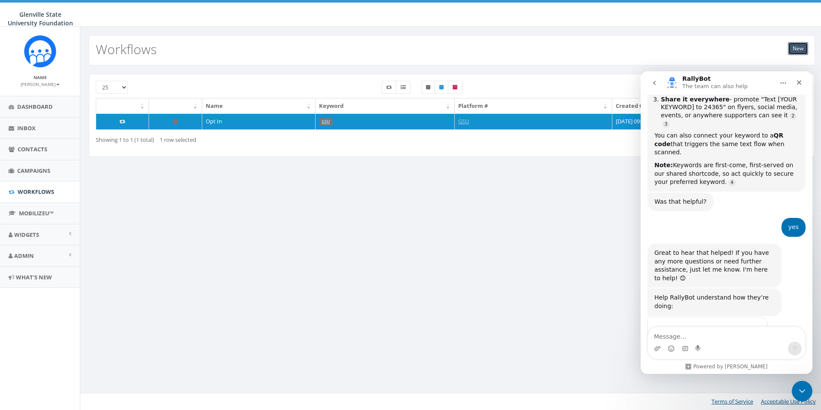
click at [797, 50] on link "New" at bounding box center [798, 48] width 20 height 13
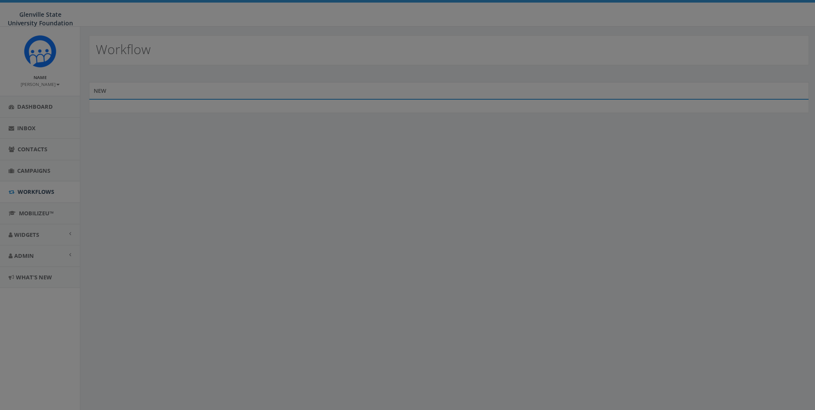
select select
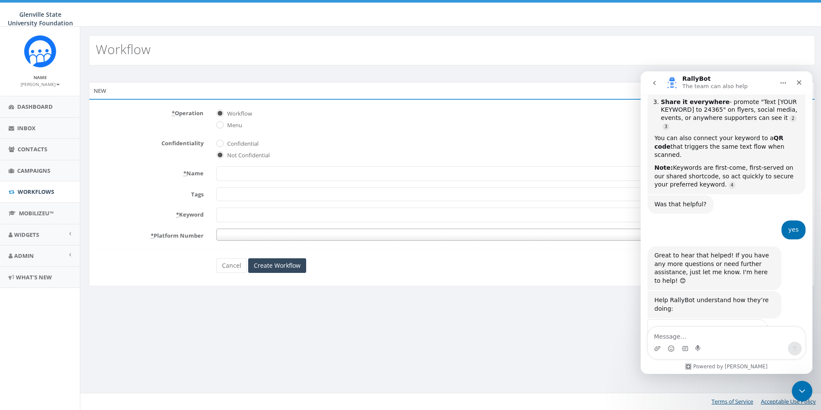
scroll to position [222, 0]
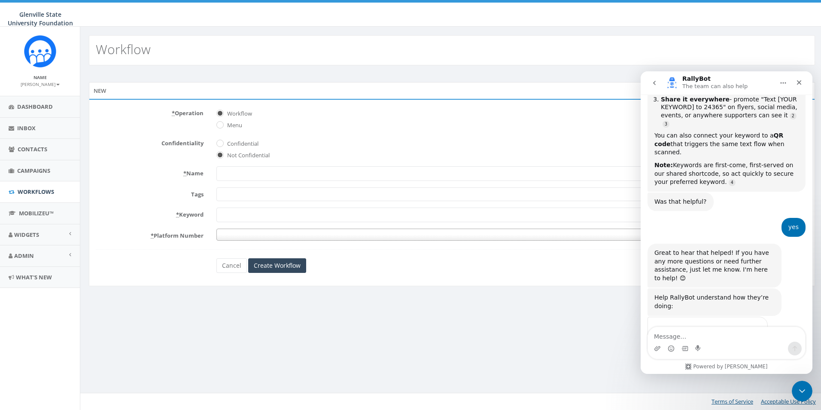
click at [239, 174] on input "* Name" at bounding box center [513, 173] width 592 height 15
type input "Donate"
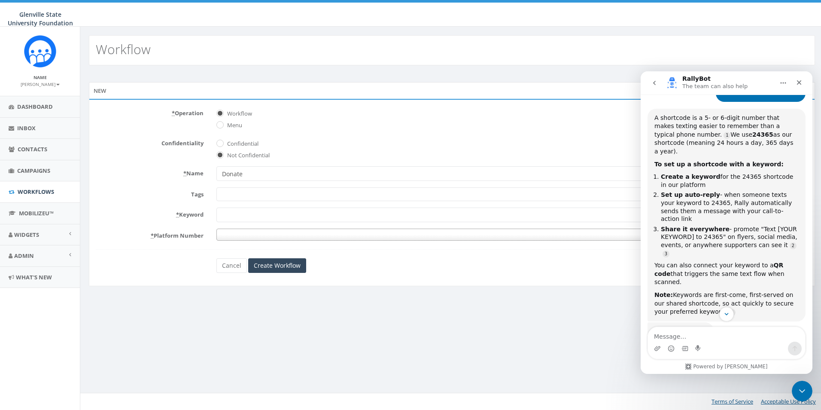
scroll to position [136, 0]
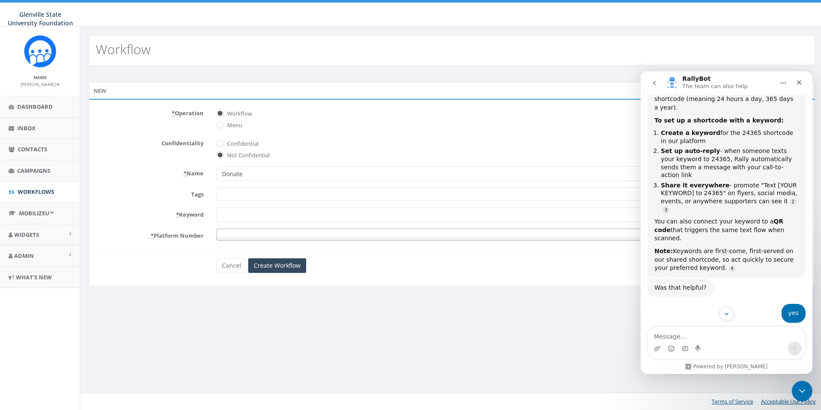
click at [267, 199] on span at bounding box center [513, 194] width 592 height 14
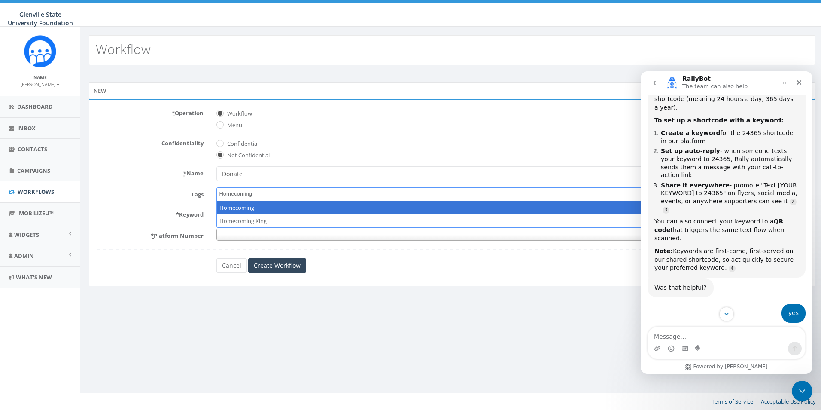
type textarea "Homecoming"
click at [182, 188] on label "Tags" at bounding box center [149, 192] width 121 height 11
click at [217, 188] on select "2022 NCAA D2 WBB Nat'l Champ Team 2023 NCAA D2 WBB Final Four Team Acrobatics &…" at bounding box center [217, 187] width 0 height 0
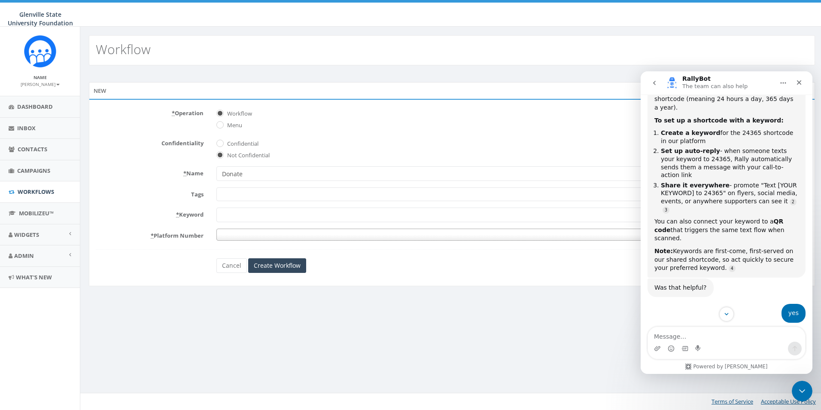
click at [238, 219] on input "* Keyword" at bounding box center [513, 214] width 592 height 15
click at [232, 233] on span at bounding box center [510, 235] width 586 height 12
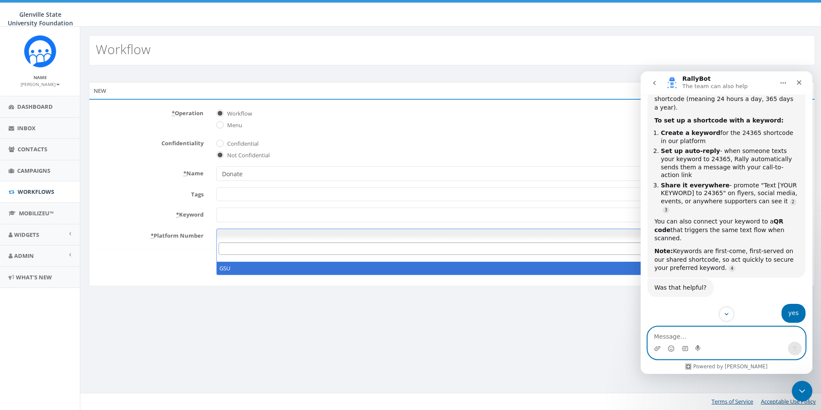
click at [712, 337] on textarea "Message…" at bounding box center [726, 334] width 157 height 15
type textarea "how do i add the shortcode to my pan"
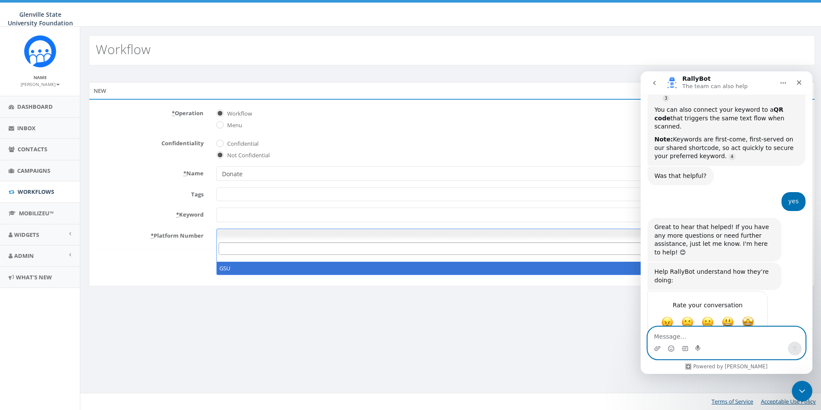
scroll to position [276, 0]
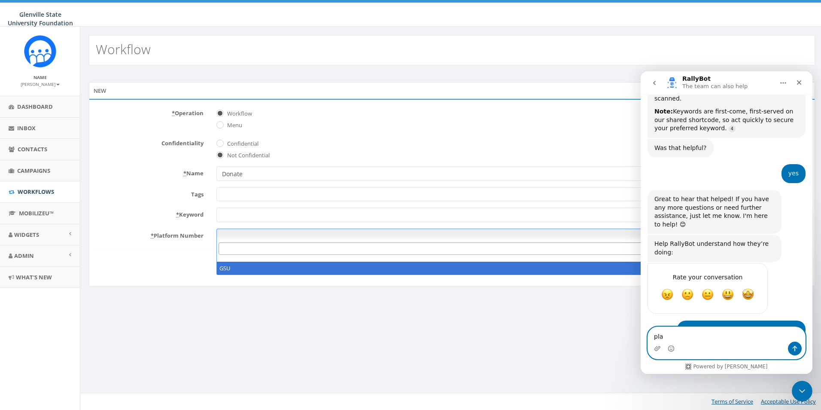
type textarea "plan"
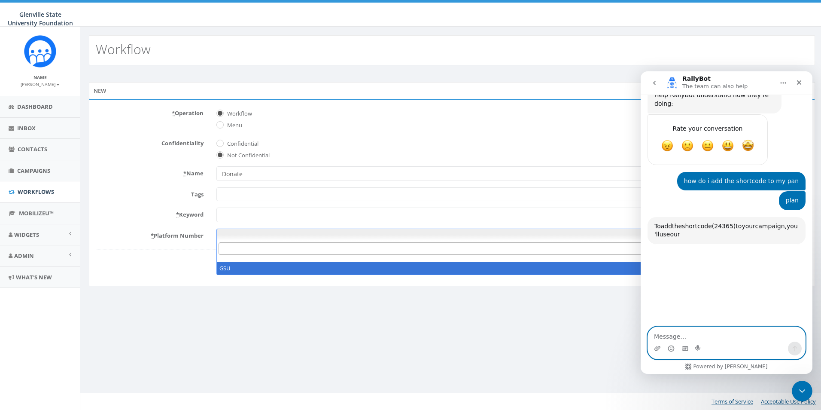
scroll to position [465, 0]
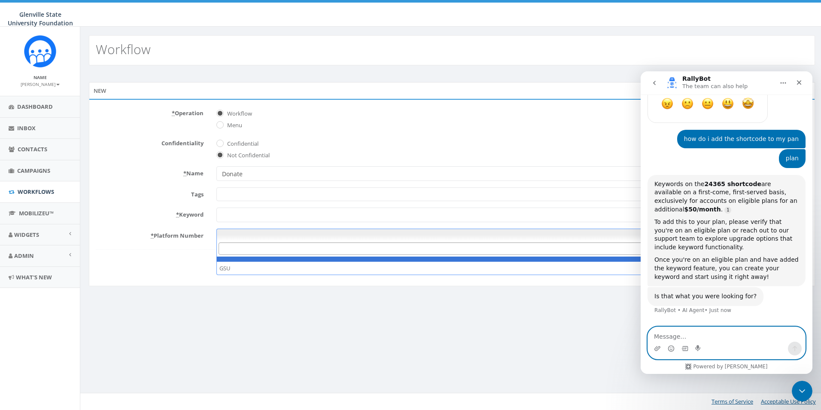
click at [738, 330] on textarea "Message…" at bounding box center [726, 334] width 157 height 15
type textarea "e"
type textarea "yes"
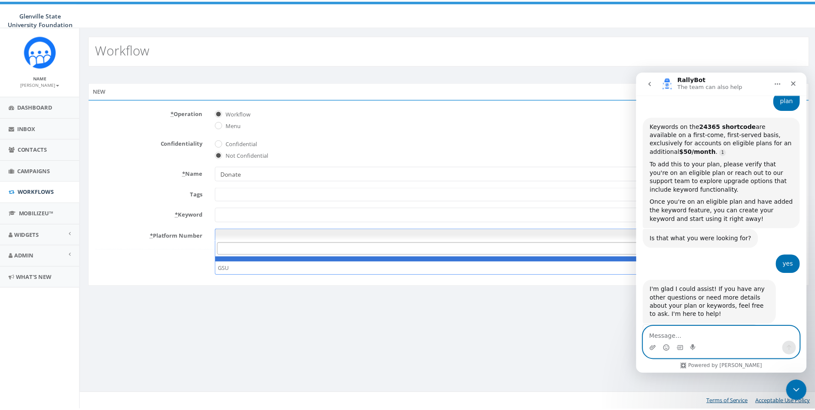
scroll to position [553, 0]
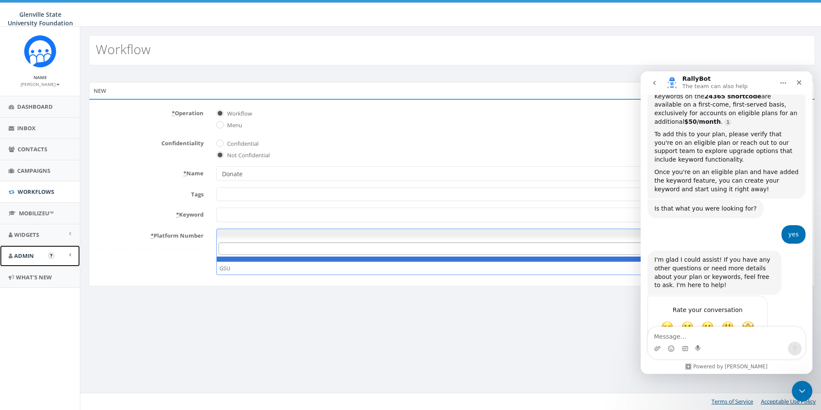
click at [45, 250] on link "Admin" at bounding box center [40, 255] width 80 height 21
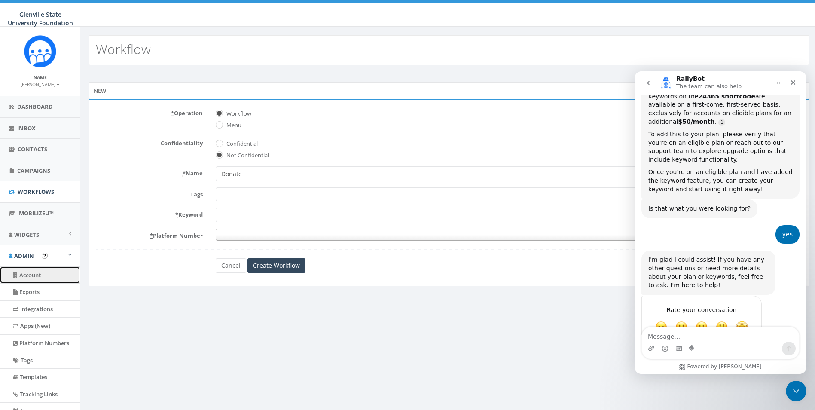
click at [35, 275] on link "Account" at bounding box center [40, 275] width 80 height 17
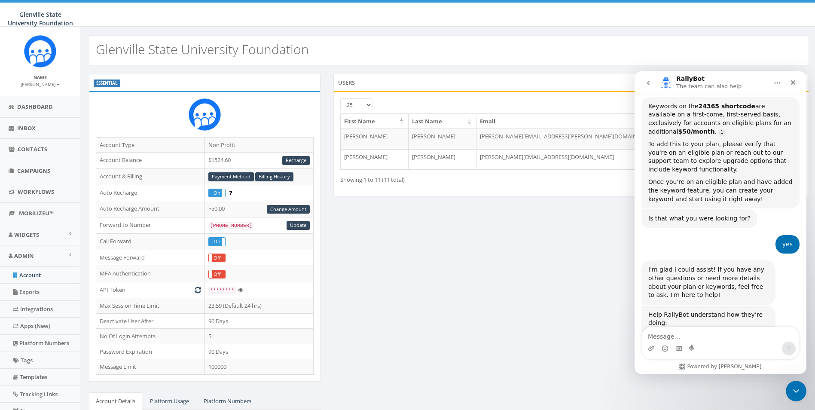
click at [110, 82] on label "ESSENTIAL" at bounding box center [107, 83] width 27 height 8
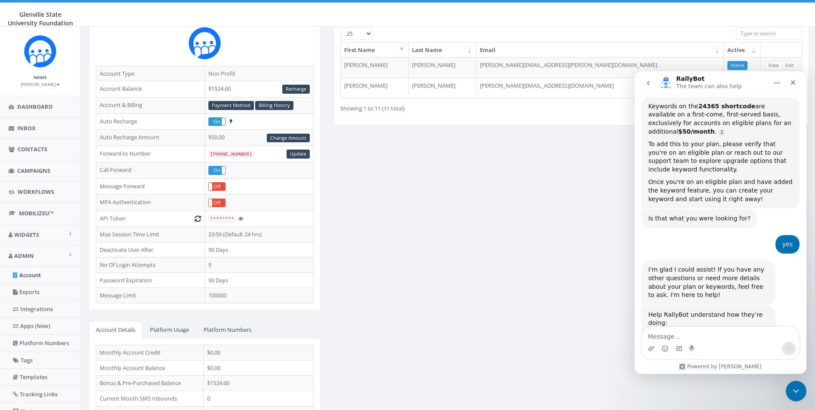
scroll to position [86, 0]
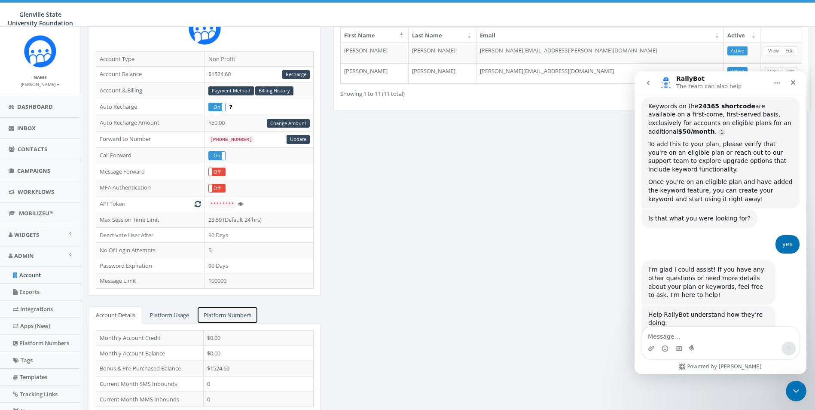
click at [208, 314] on link "Platform Numbers" at bounding box center [227, 315] width 61 height 18
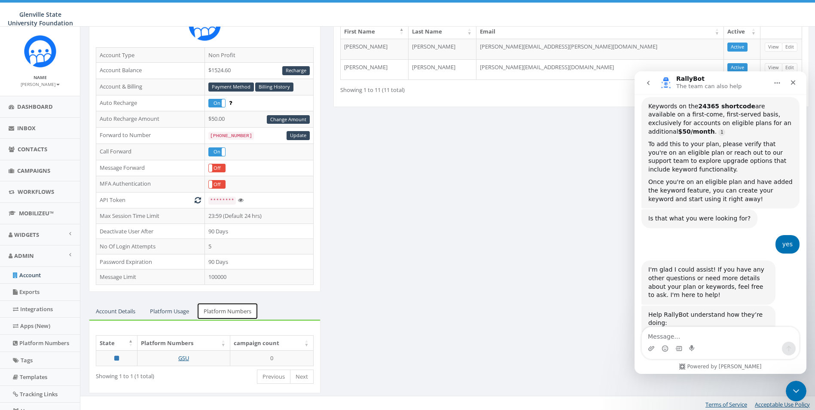
scroll to position [92, 0]
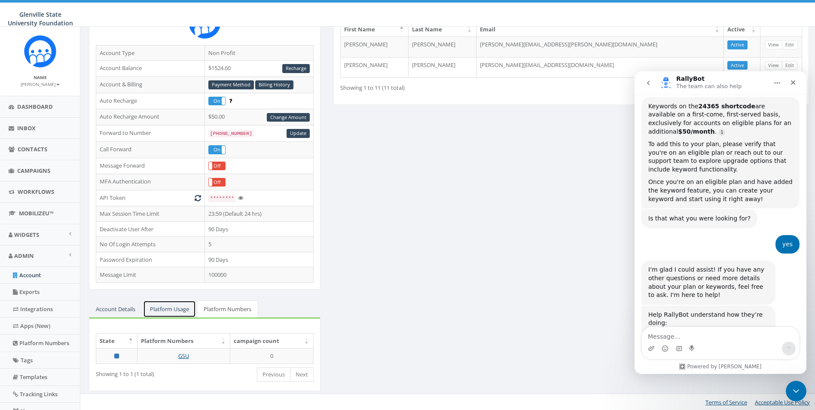
click at [179, 305] on link "Platform Usage" at bounding box center [169, 309] width 53 height 18
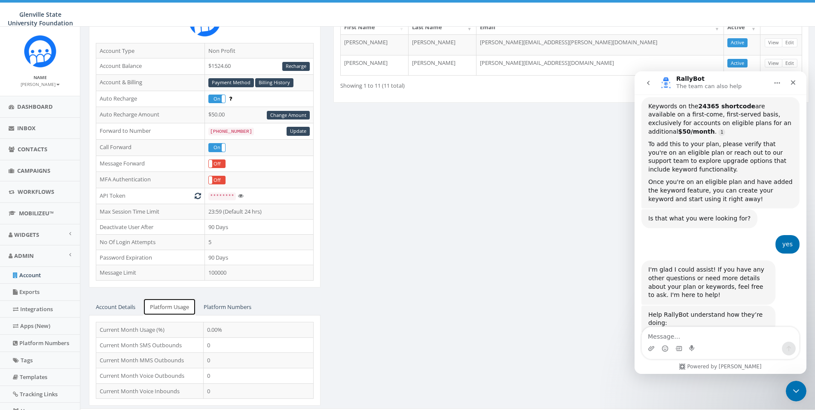
scroll to position [109, 0]
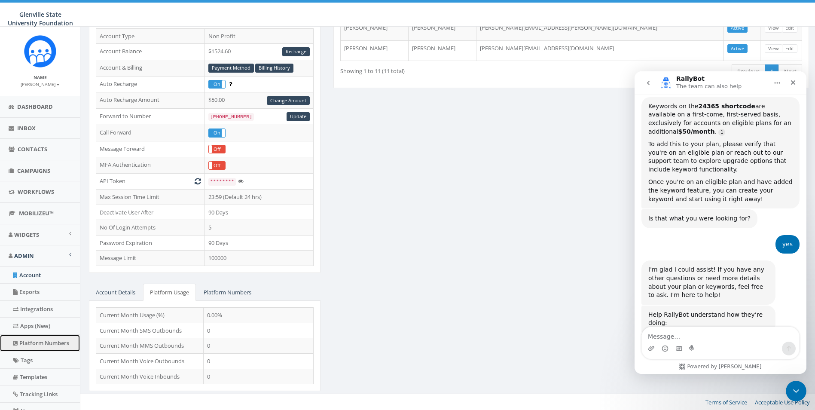
click at [43, 343] on link "Platform Numbers" at bounding box center [40, 343] width 80 height 17
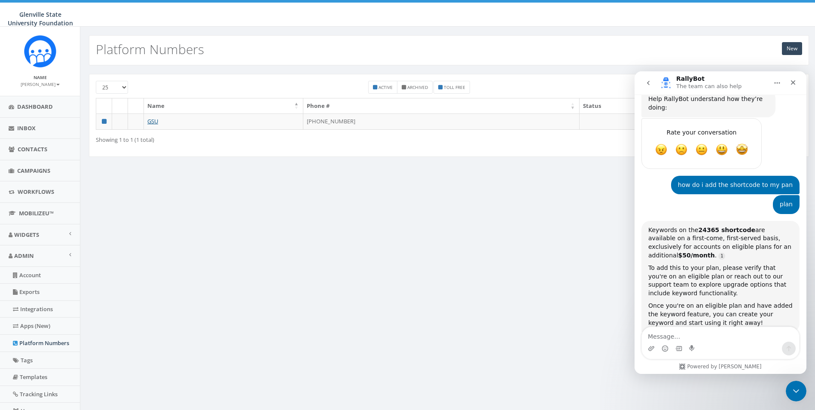
scroll to position [544, 0]
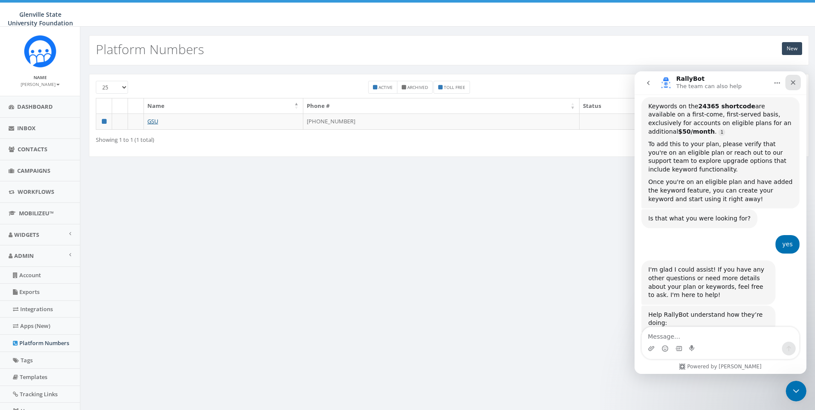
click at [793, 76] on div "Close" at bounding box center [792, 82] width 15 height 15
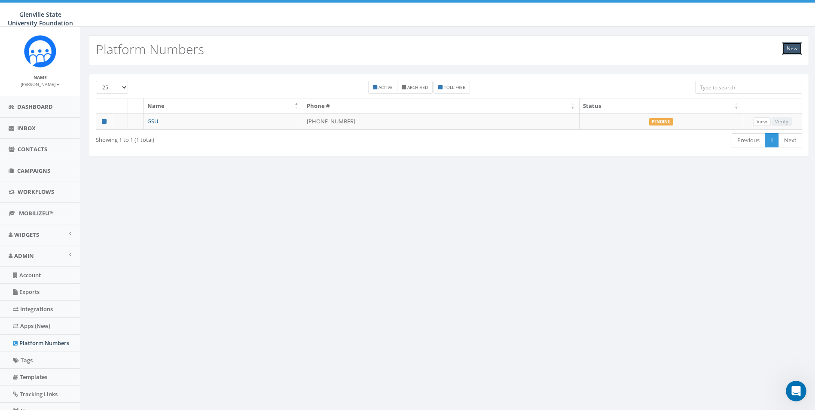
click at [794, 45] on link "New" at bounding box center [792, 48] width 20 height 13
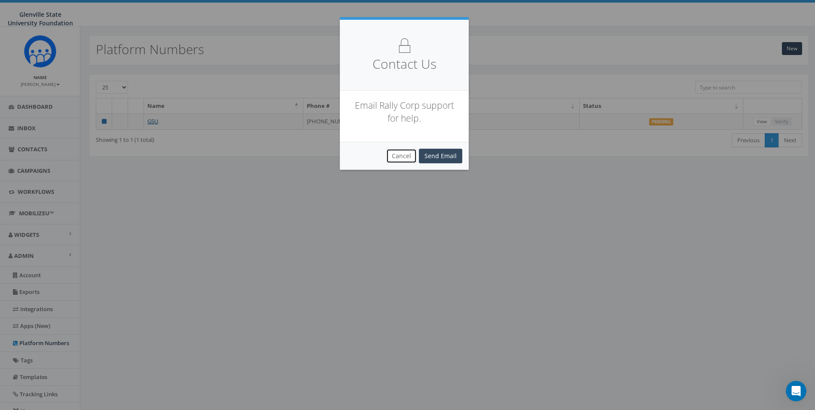
click at [400, 158] on button "Cancel" at bounding box center [401, 156] width 31 height 15
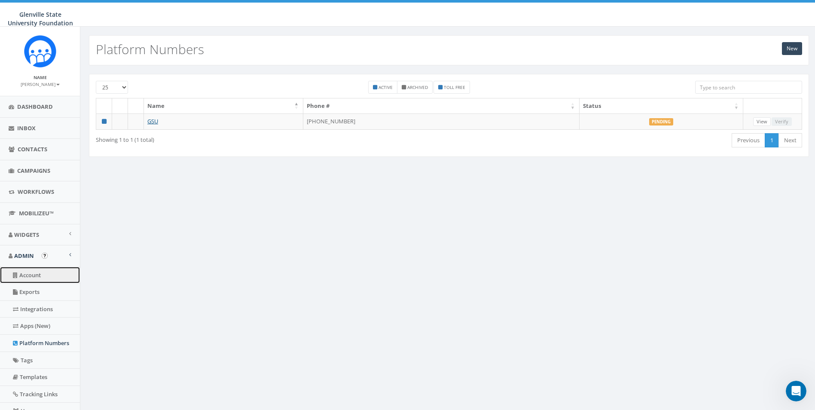
click at [35, 272] on link "Account" at bounding box center [40, 275] width 80 height 17
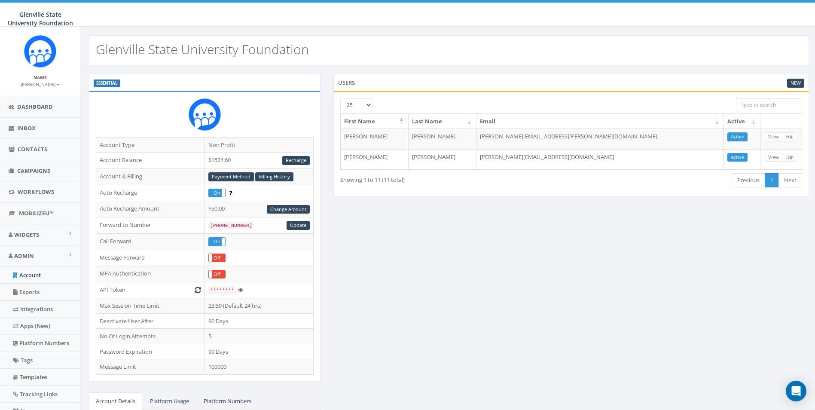
click at [793, 78] on div "Users New" at bounding box center [571, 82] width 476 height 17
click at [797, 80] on link "New" at bounding box center [795, 83] width 17 height 9
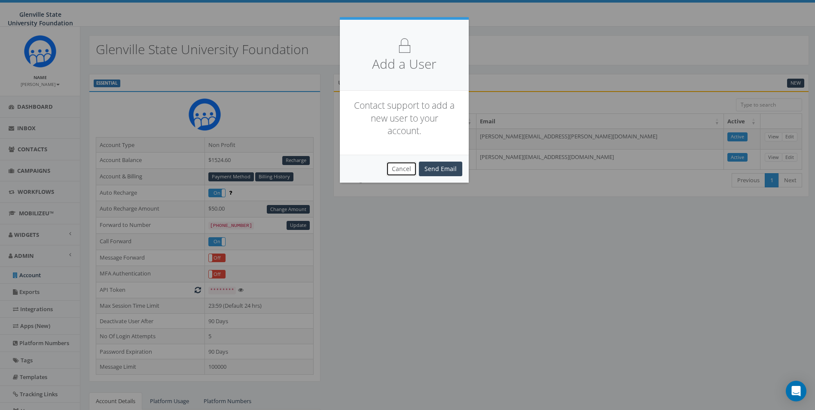
click at [412, 173] on button "Cancel" at bounding box center [401, 169] width 31 height 15
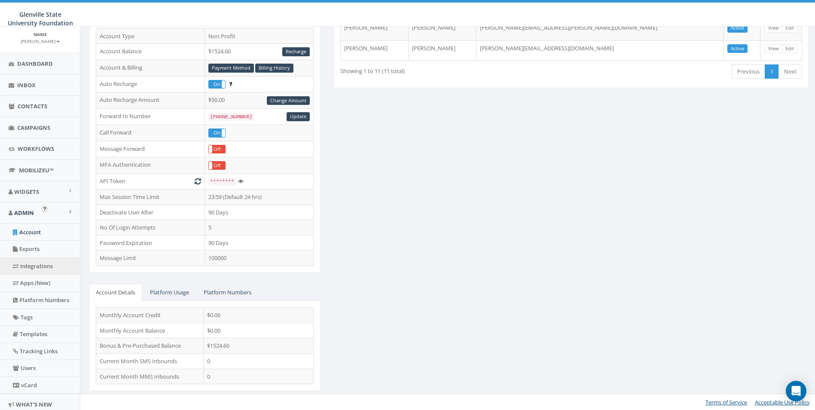
scroll to position [73, 0]
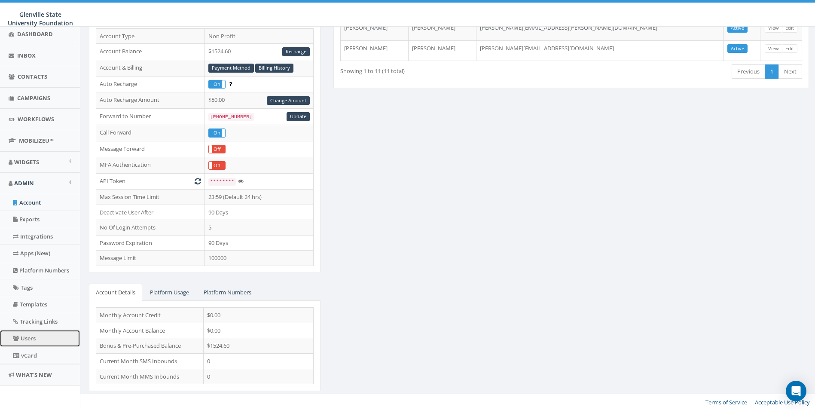
click at [45, 343] on link "Users" at bounding box center [40, 338] width 80 height 17
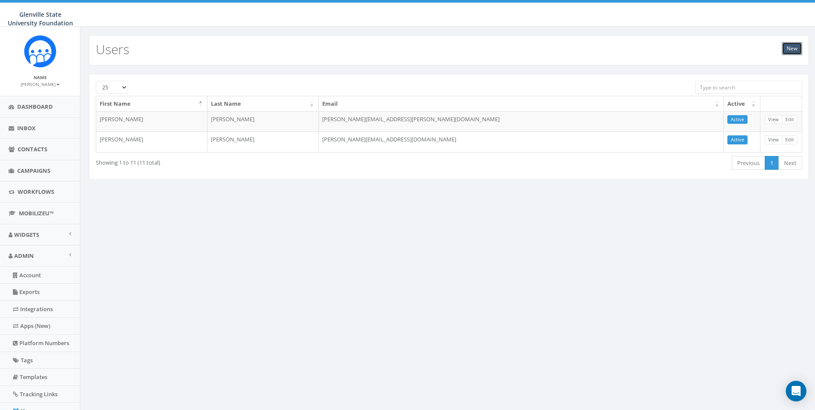
click at [797, 49] on link "New" at bounding box center [792, 48] width 20 height 13
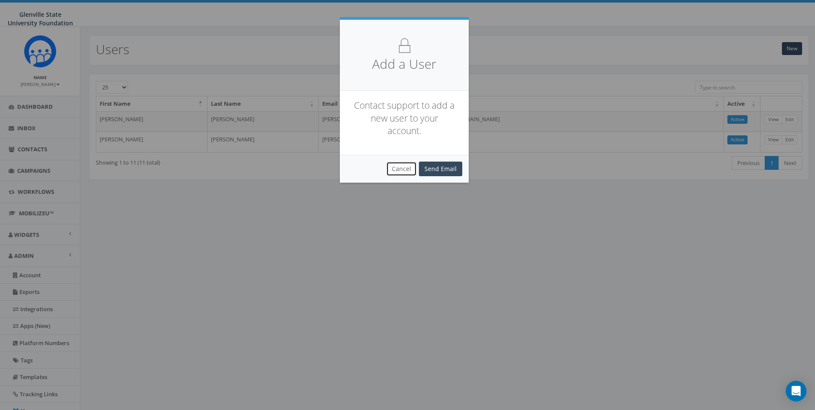
click at [395, 168] on button "Cancel" at bounding box center [401, 169] width 31 height 15
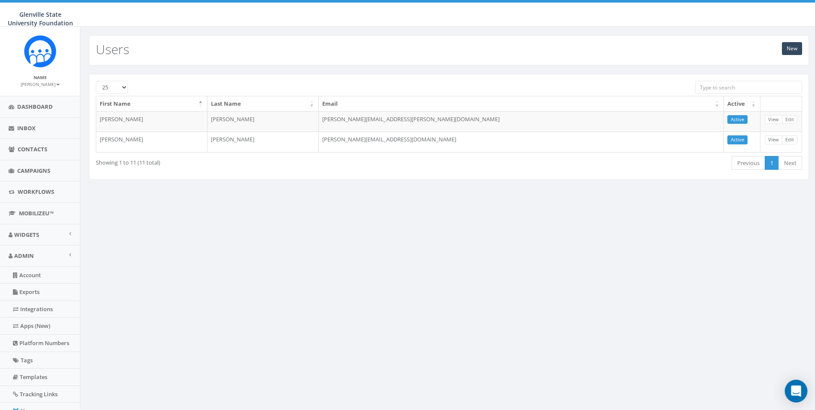
click at [793, 382] on div "Open Intercom Messenger" at bounding box center [796, 391] width 23 height 23
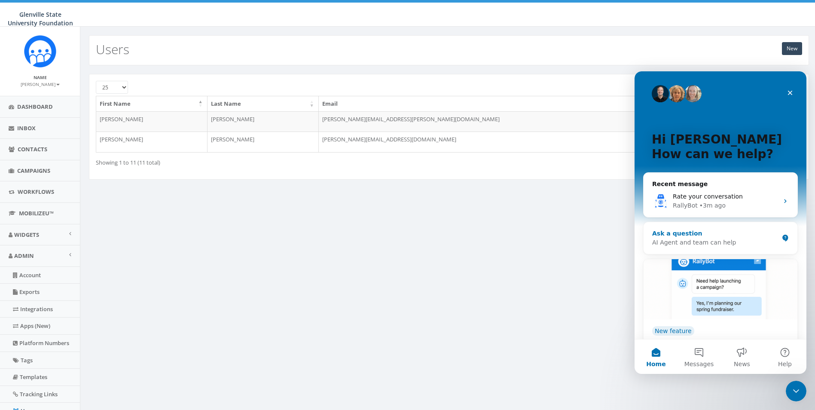
click at [701, 239] on div "AI Agent and team can help" at bounding box center [715, 242] width 126 height 9
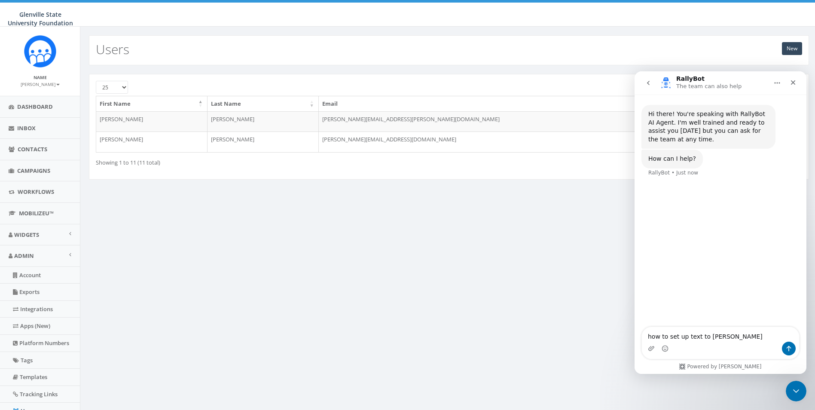
type textarea "how to set up text to donate"
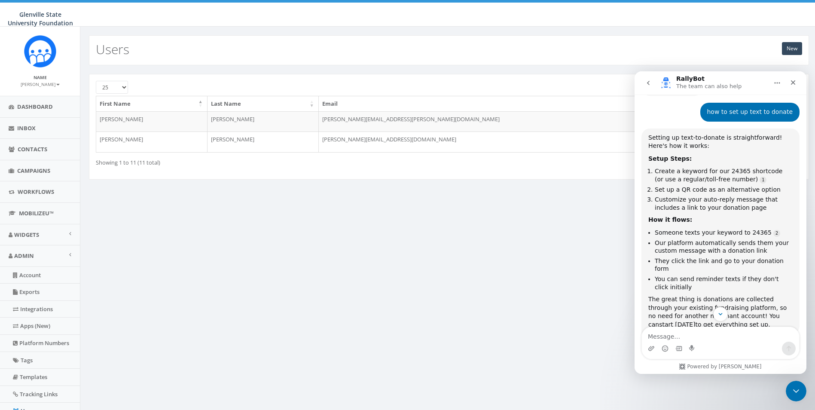
scroll to position [110, 0]
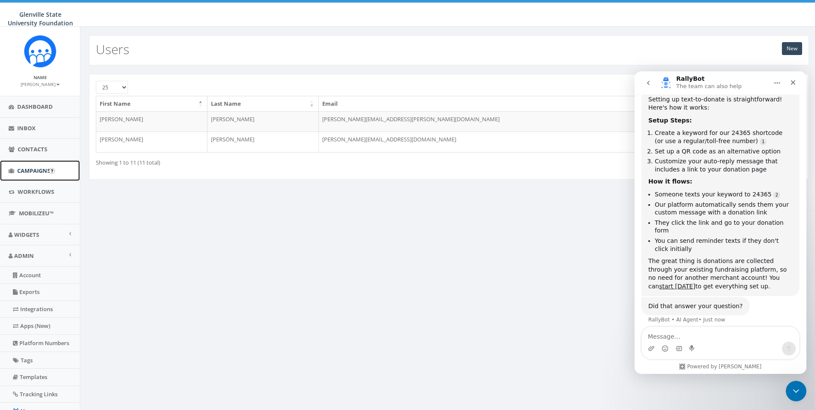
click at [28, 168] on span "Campaigns" at bounding box center [33, 171] width 33 height 8
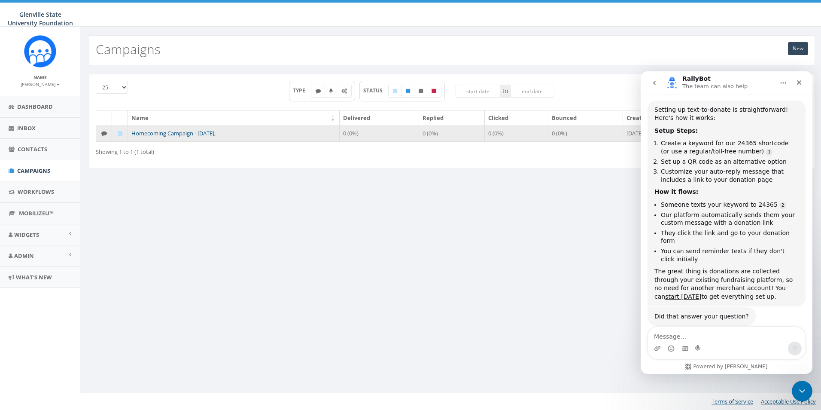
scroll to position [110, 0]
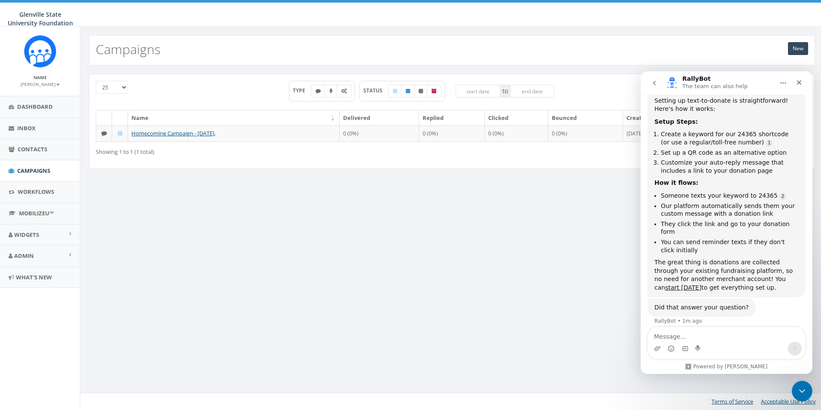
click at [730, 328] on textarea "Message…" at bounding box center [726, 334] width 157 height 15
type textarea "Yes"
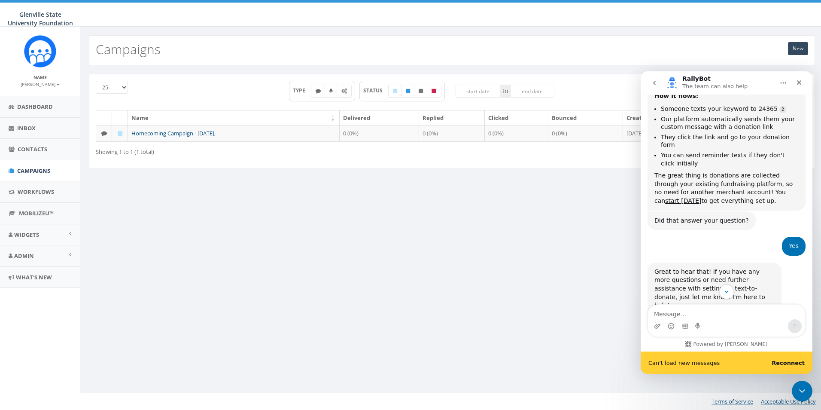
scroll to position [205, 0]
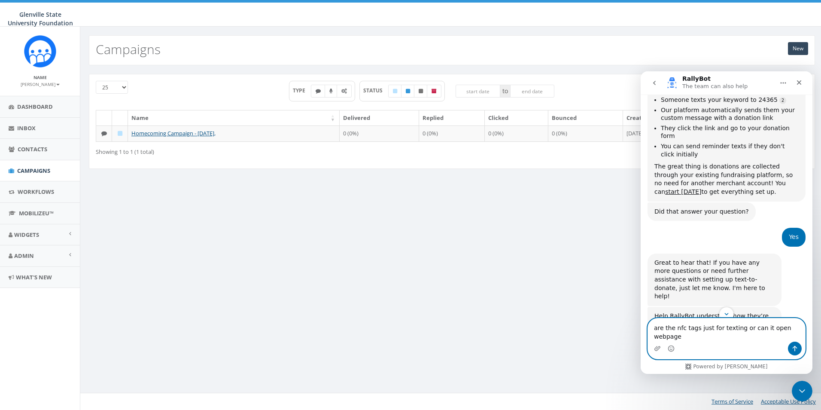
type textarea "are the nfc tags just for texting or can it open webpage?"
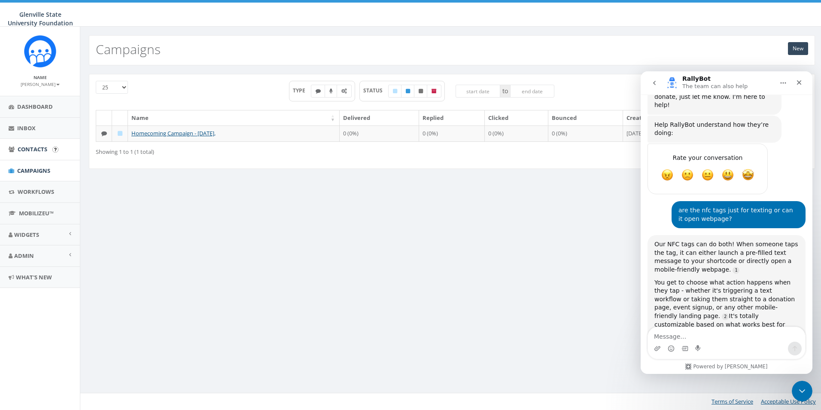
scroll to position [416, 0]
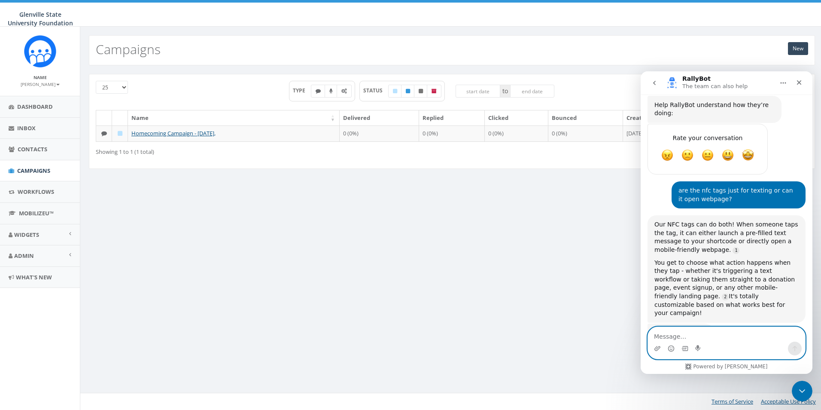
click at [727, 336] on textarea "Message…" at bounding box center [726, 334] width 157 height 15
type textarea "yes thank you!"
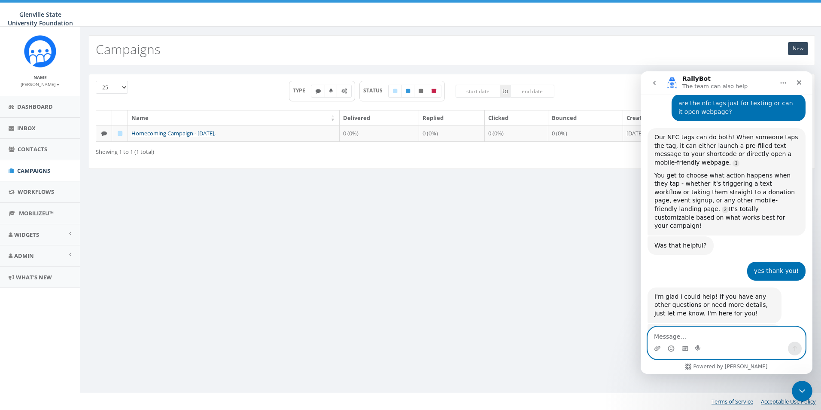
scroll to position [547, 0]
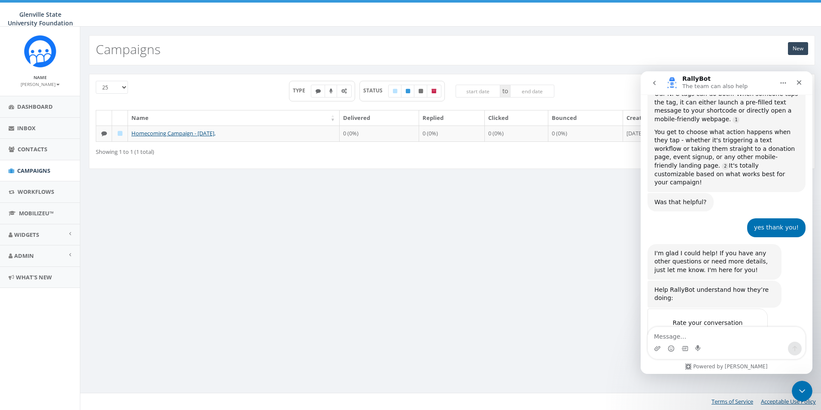
click at [750, 332] on span "Amazing" at bounding box center [748, 339] width 15 height 15
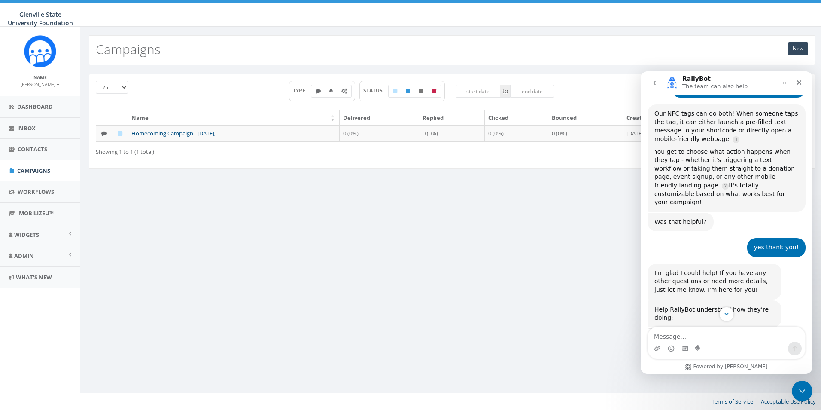
scroll to position [593, 0]
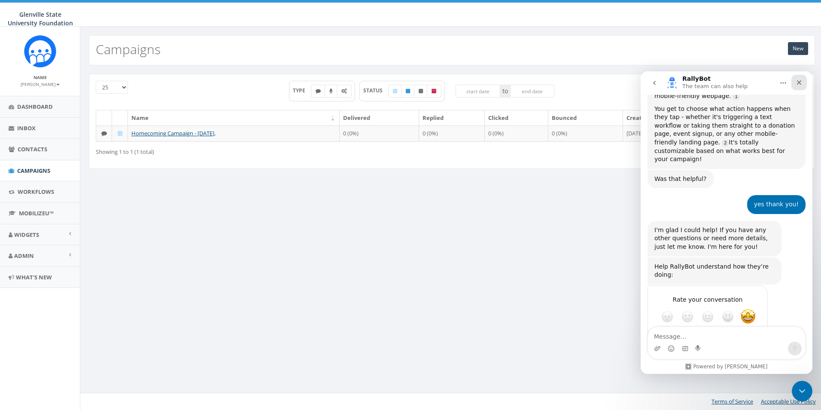
click at [800, 86] on div "Close" at bounding box center [799, 82] width 15 height 15
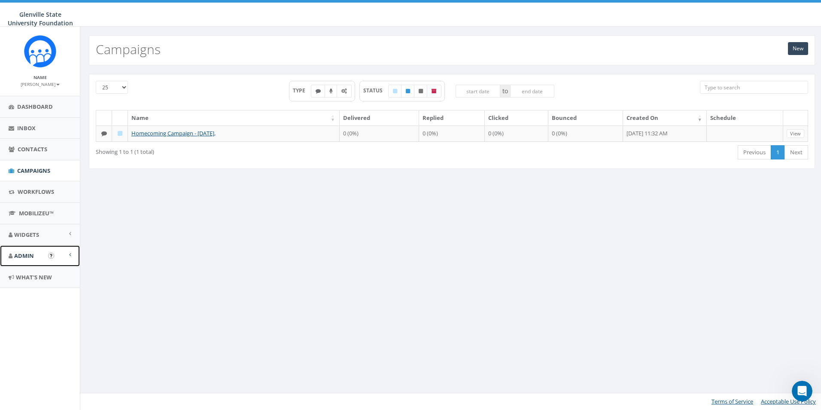
click at [32, 253] on span "Admin" at bounding box center [24, 256] width 20 height 8
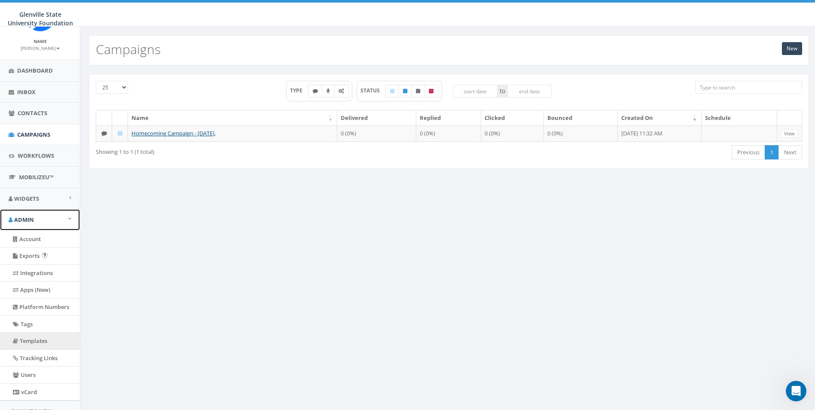
scroll to position [73, 0]
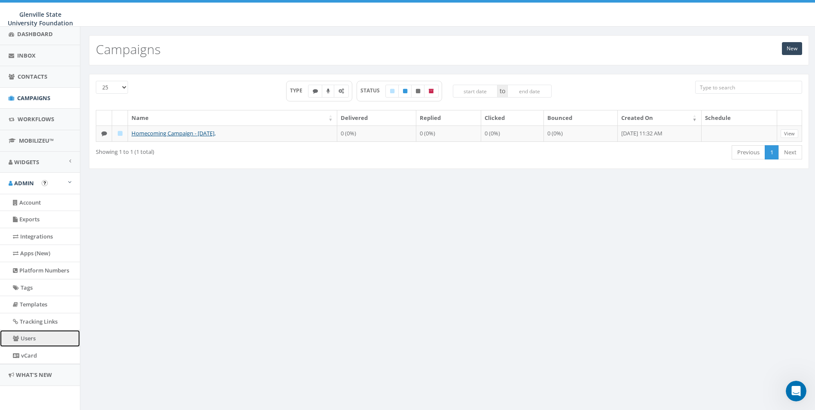
click at [27, 342] on link "Users" at bounding box center [40, 338] width 80 height 17
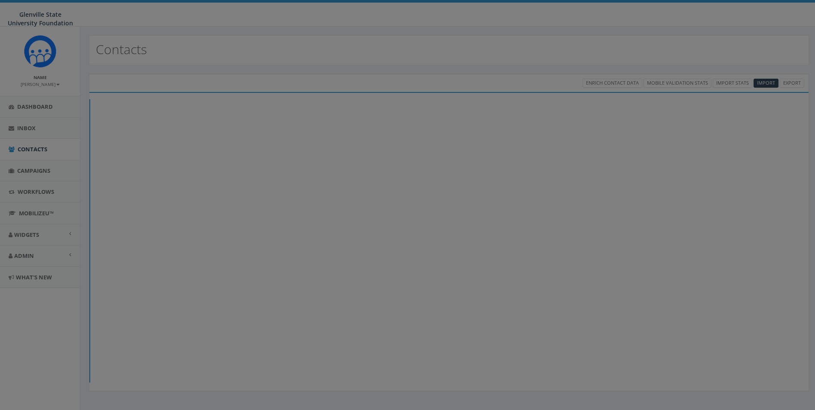
select select
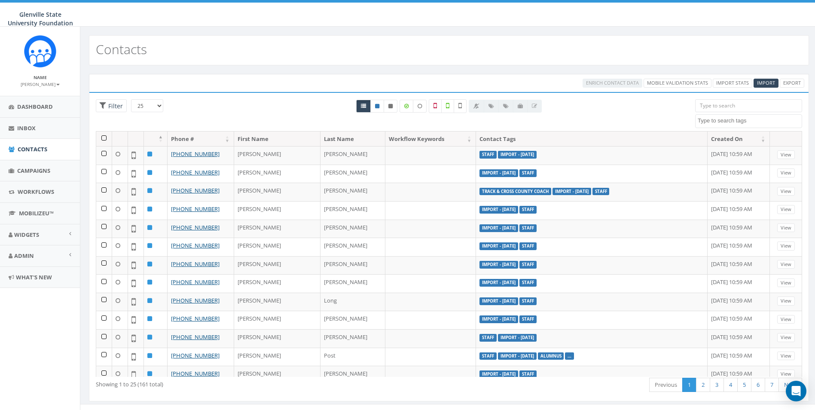
select select
click at [37, 253] on link "Admin" at bounding box center [40, 255] width 80 height 21
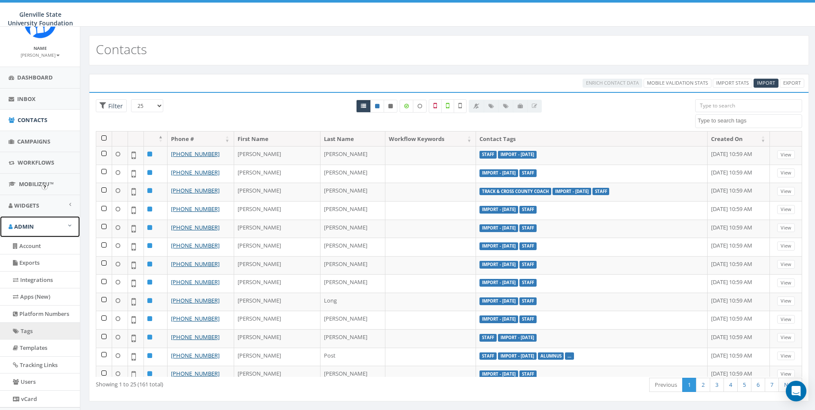
scroll to position [73, 0]
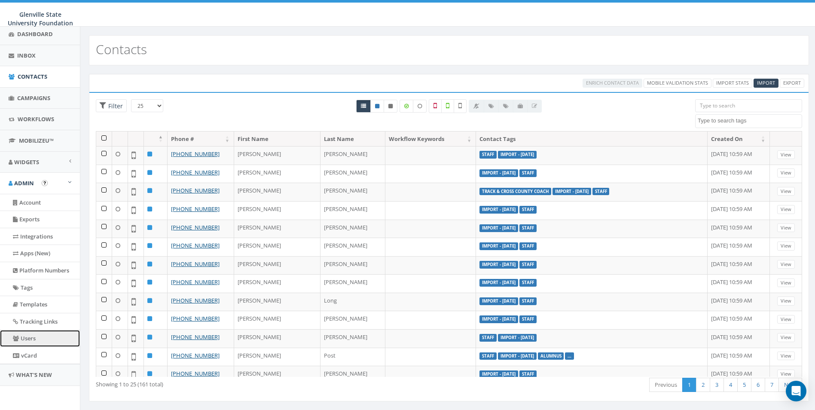
click at [35, 345] on link "Users" at bounding box center [40, 338] width 80 height 17
